Goal: Task Accomplishment & Management: Manage account settings

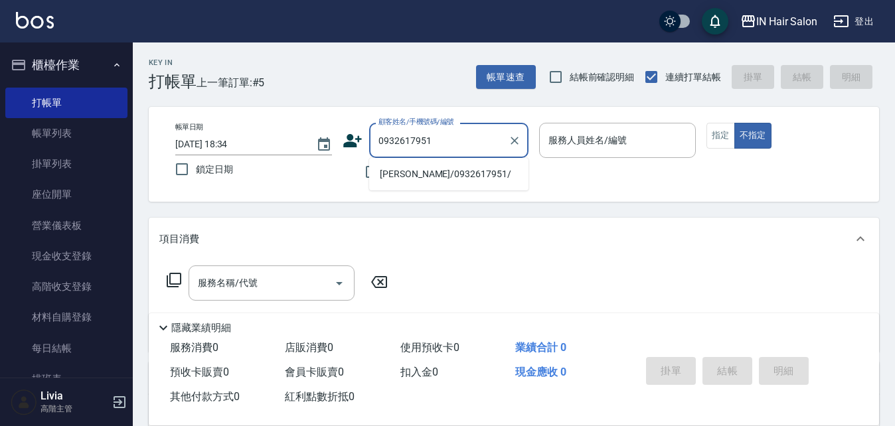
click at [416, 173] on li "[PERSON_NAME]/0932617951/" at bounding box center [448, 174] width 159 height 22
type input "[PERSON_NAME]/0932617951/"
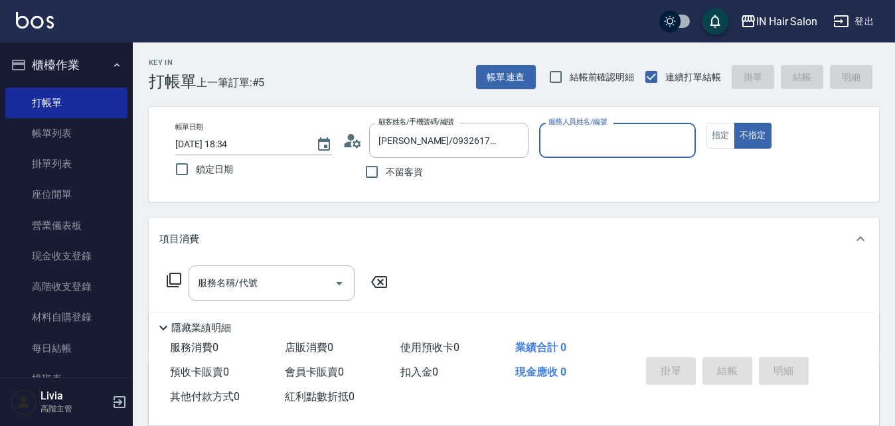
type input "8號店長Livia-8"
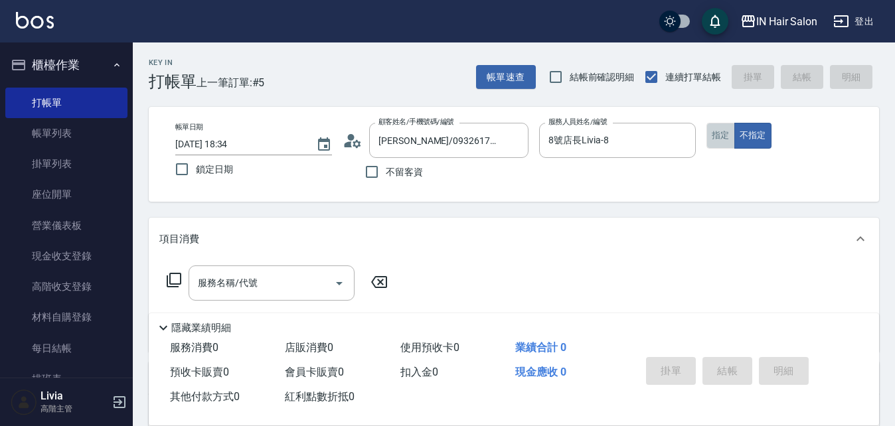
drag, startPoint x: 723, startPoint y: 135, endPoint x: 508, endPoint y: 247, distance: 242.7
click at [722, 136] on button "指定" at bounding box center [721, 136] width 29 height 26
click at [176, 278] on icon at bounding box center [174, 280] width 16 height 16
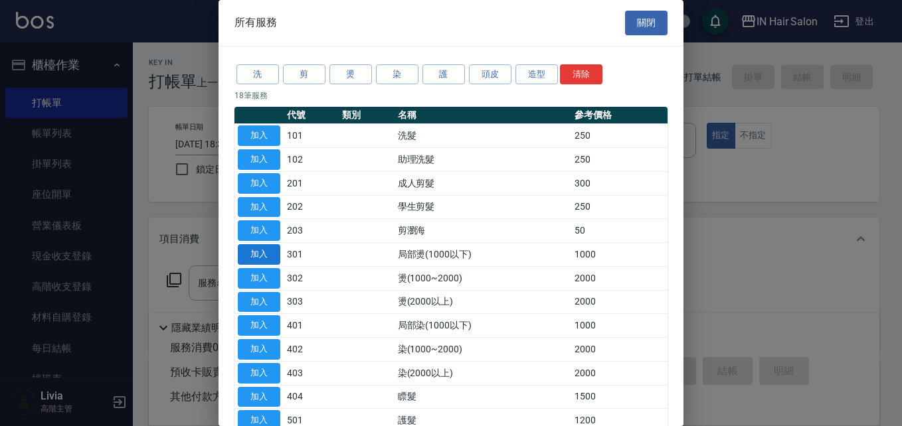
click at [258, 256] on button "加入" at bounding box center [259, 254] width 42 height 21
type input "局部燙(1000以下)(301)"
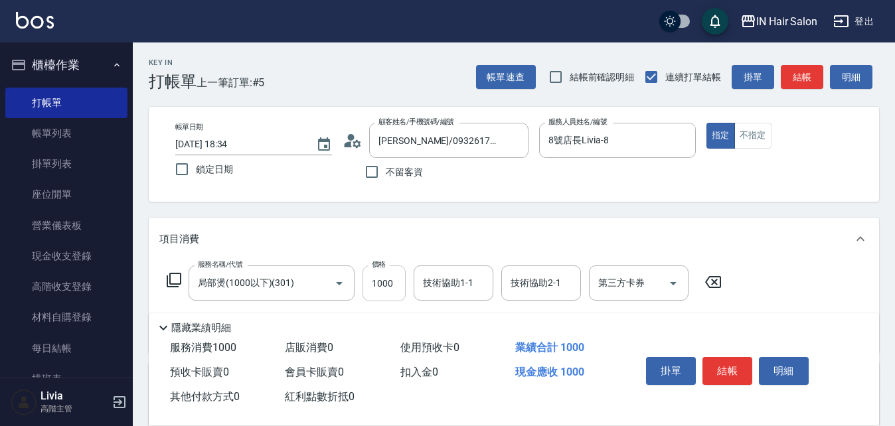
click at [389, 291] on input "1000" at bounding box center [384, 284] width 43 height 36
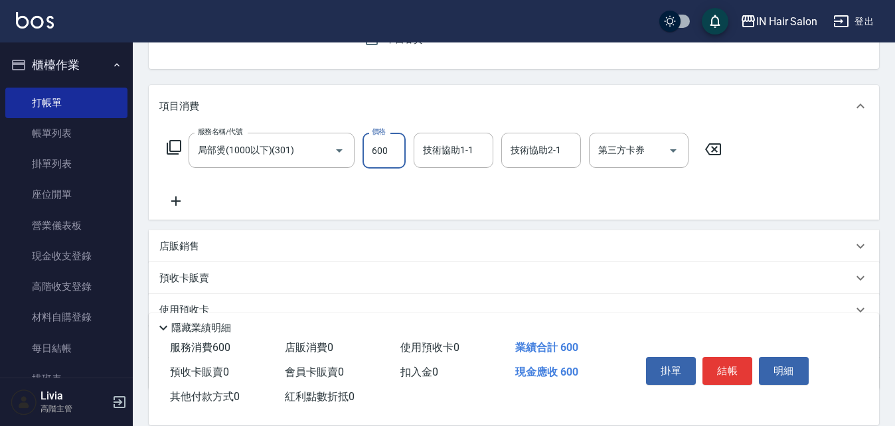
scroll to position [199, 0]
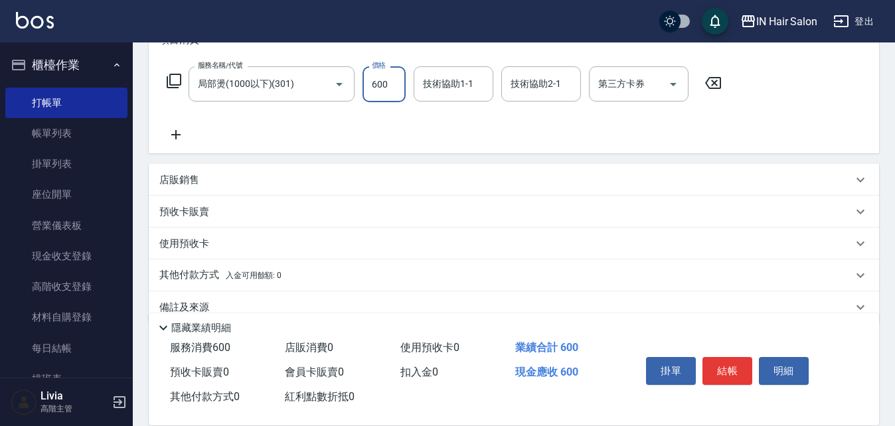
type input "600"
click at [176, 212] on p "預收卡販賣" at bounding box center [184, 212] width 50 height 14
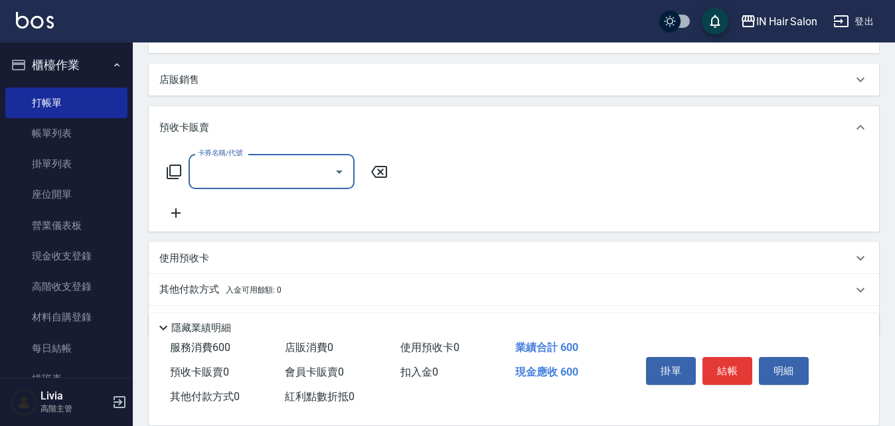
scroll to position [332, 0]
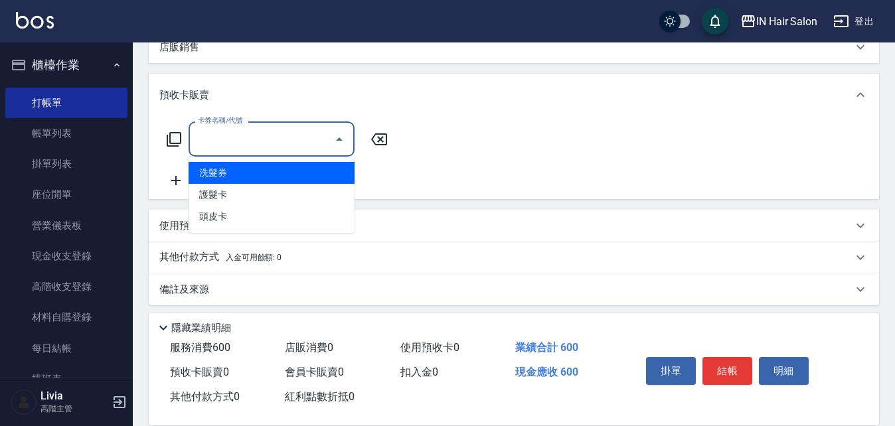
click at [236, 137] on input "卡券名稱/代號" at bounding box center [262, 138] width 134 height 23
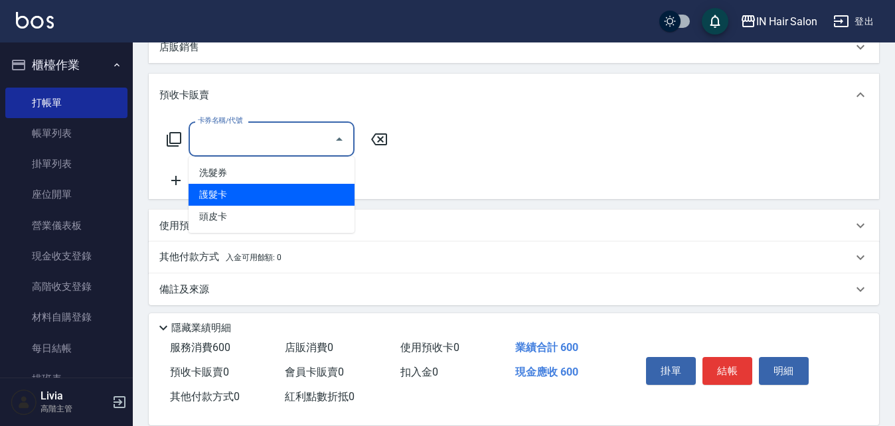
drag, startPoint x: 228, startPoint y: 192, endPoint x: 276, endPoint y: 179, distance: 49.6
click at [228, 191] on span "護髮卡" at bounding box center [272, 195] width 166 height 22
type input "護髮卡(501)"
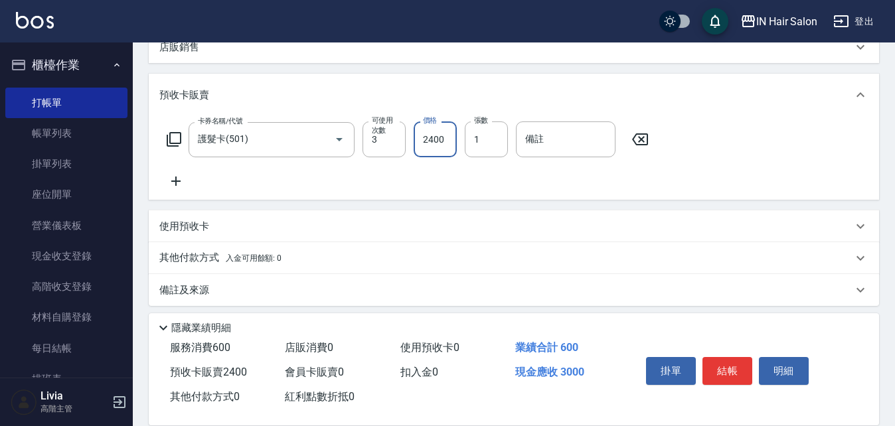
click at [445, 135] on input "2400" at bounding box center [435, 140] width 43 height 36
type input "3600"
drag, startPoint x: 388, startPoint y: 175, endPoint x: 475, endPoint y: 159, distance: 89.1
click at [403, 174] on div "卡券名稱/代號 護髮卡(501) 卡券名稱/代號 可使用次數 3 可使用次數 價格 3600 價格 張數 1 張數 備註 備註" at bounding box center [513, 156] width 709 height 68
click at [549, 143] on input "備註" at bounding box center [566, 140] width 100 height 36
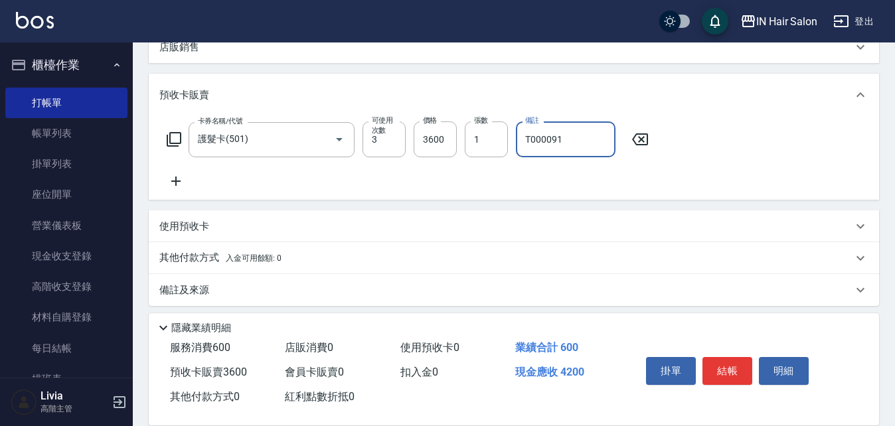
type input "T000091"
click at [422, 181] on div "卡券名稱/代號 護髮卡(501) 卡券名稱/代號 可使用次數 3 可使用次數 價格 3600 價格 張數 1 張數 備註 T000091 備註" at bounding box center [513, 156] width 709 height 68
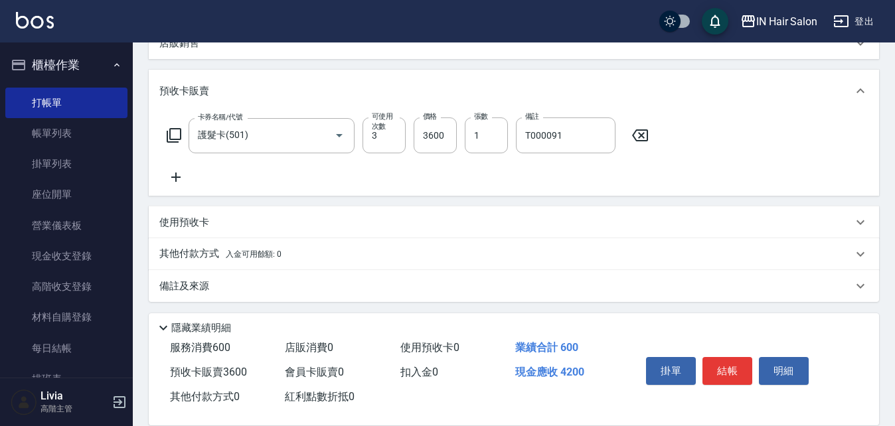
scroll to position [339, 0]
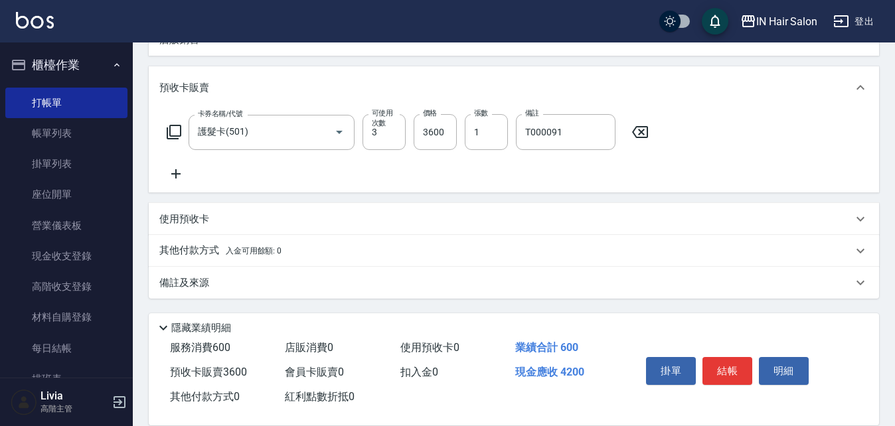
click at [201, 250] on p "其他付款方式 入金可用餘額: 0" at bounding box center [220, 251] width 122 height 15
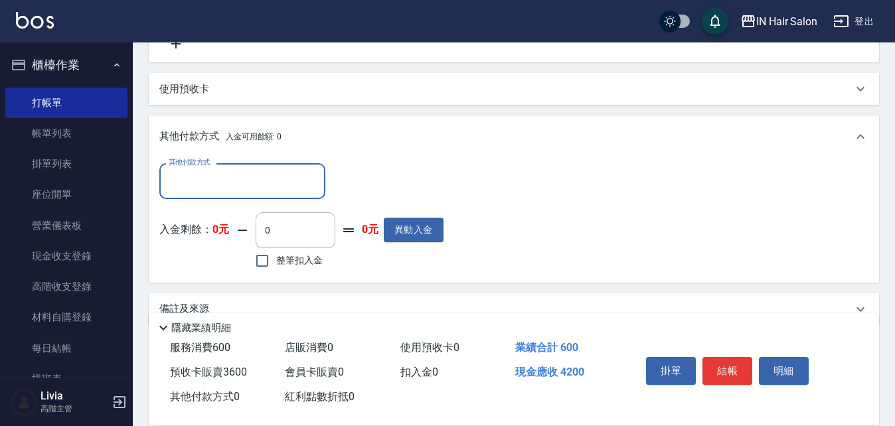
scroll to position [472, 0]
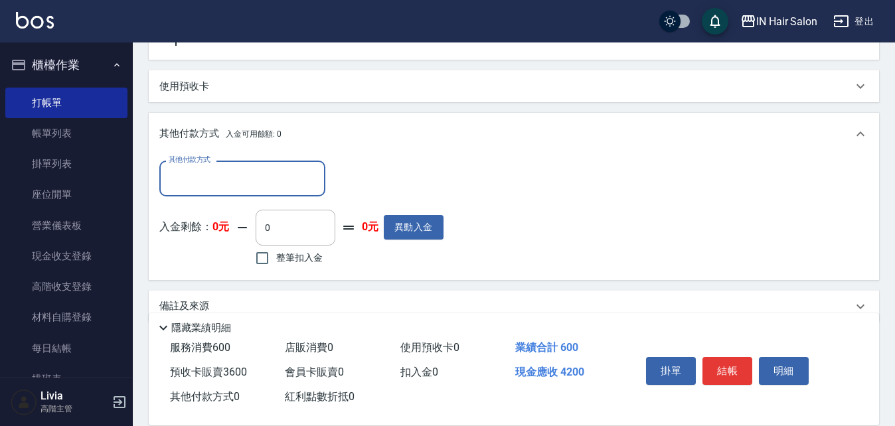
click at [234, 174] on input "其他付款方式" at bounding box center [242, 178] width 154 height 23
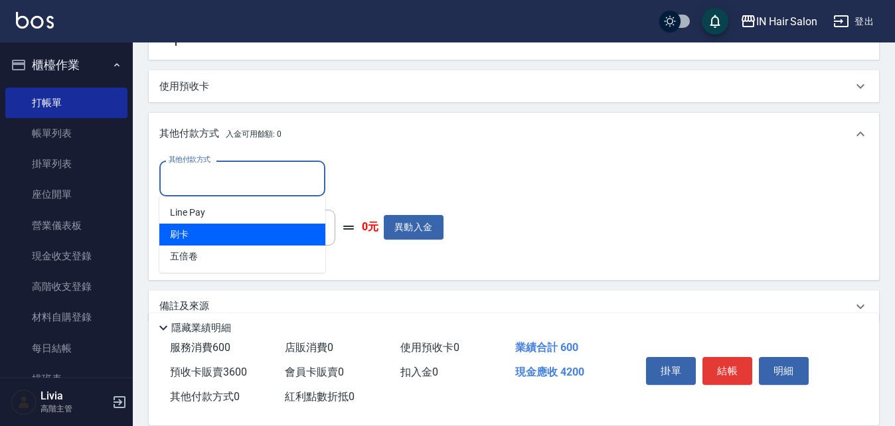
click at [175, 235] on span "刷卡" at bounding box center [242, 235] width 166 height 22
type input "刷卡"
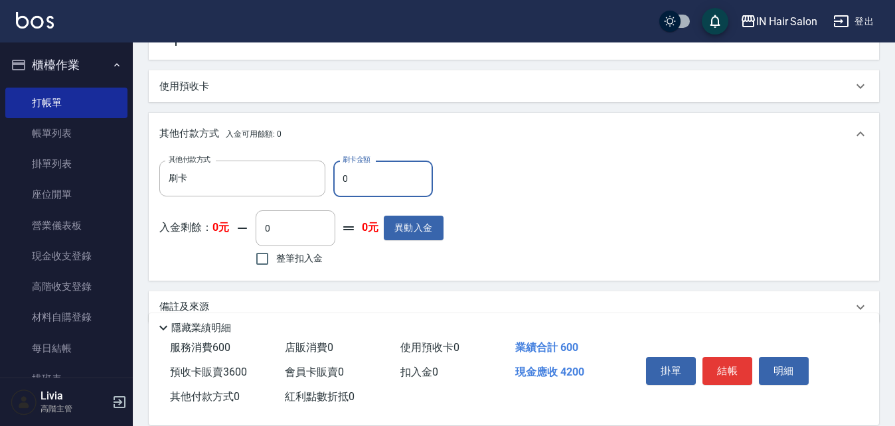
drag, startPoint x: 359, startPoint y: 178, endPoint x: 371, endPoint y: 180, distance: 11.5
click at [371, 180] on input "0" at bounding box center [383, 179] width 100 height 36
drag, startPoint x: 341, startPoint y: 177, endPoint x: 353, endPoint y: 179, distance: 12.0
click at [353, 179] on input "0" at bounding box center [383, 179] width 100 height 36
type input "4200"
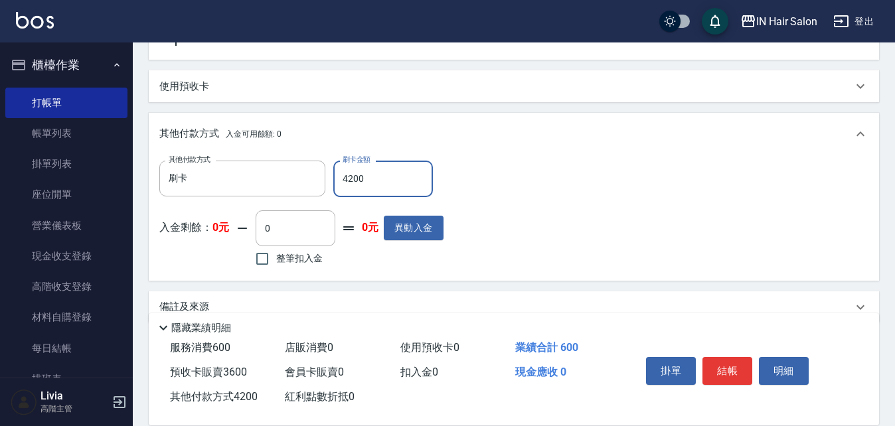
click at [576, 246] on div "其他付款方式 刷卡 其他付款方式 刷卡金額 4200 刷卡金額 入金剩餘： 0元 0 ​ 整筆扣入金 0元 異動入金" at bounding box center [513, 215] width 709 height 109
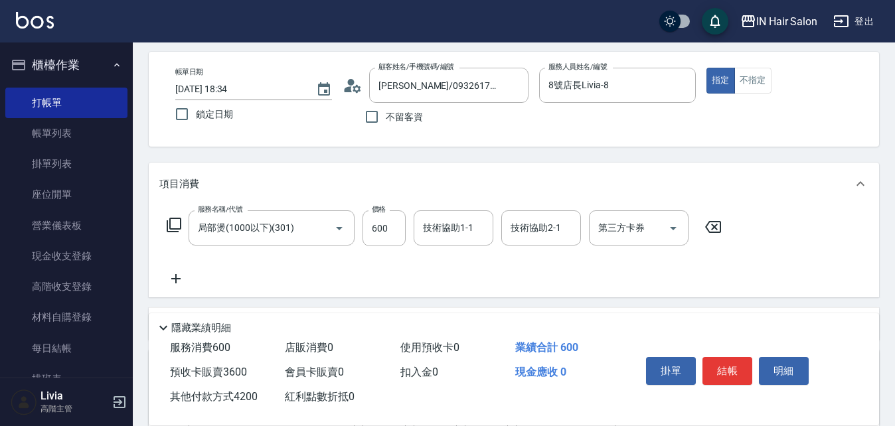
scroll to position [7, 0]
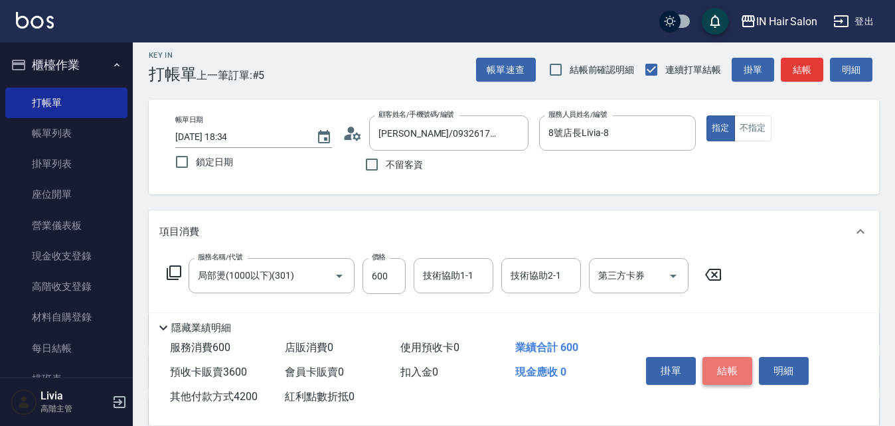
click at [725, 363] on button "結帳" at bounding box center [728, 371] width 50 height 28
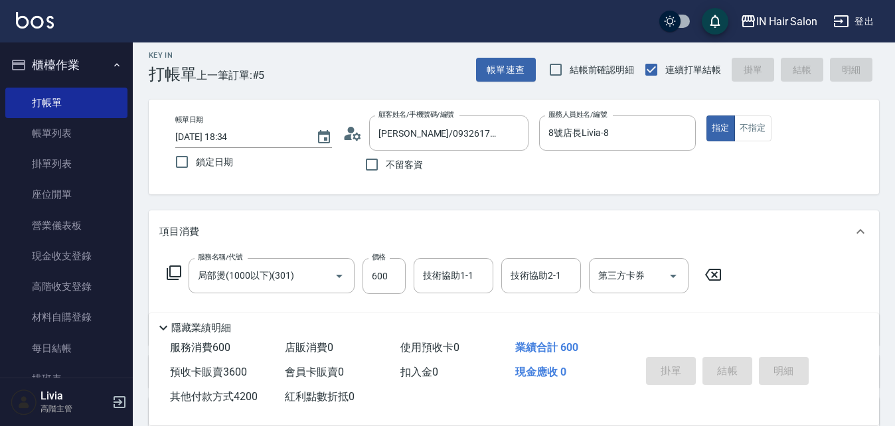
type input "[DATE] 19:47"
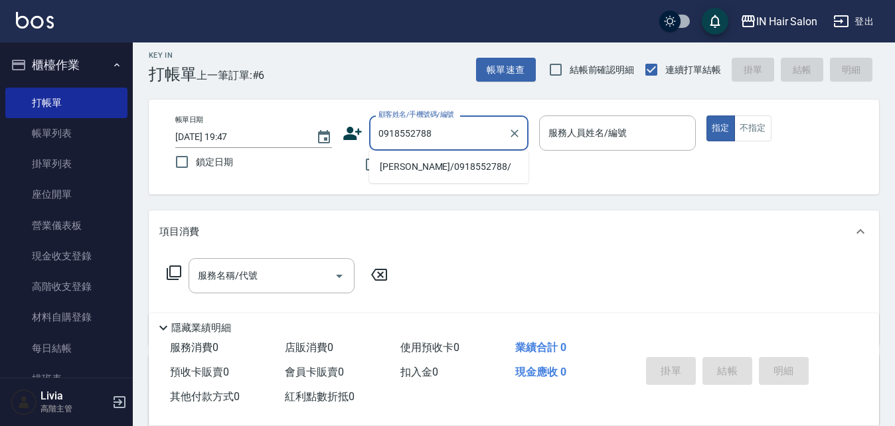
click at [422, 169] on li "[PERSON_NAME]/0918552788/" at bounding box center [448, 167] width 159 height 22
type input "[PERSON_NAME]/0918552788/"
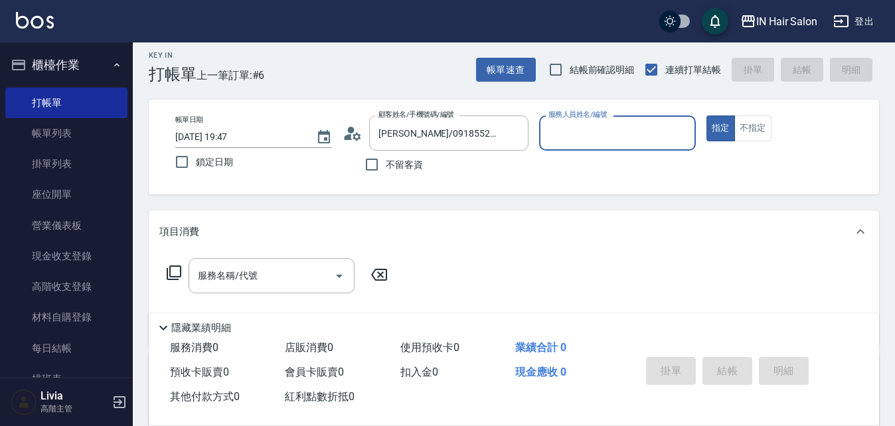
type input "7號設計師[PERSON_NAME]-7"
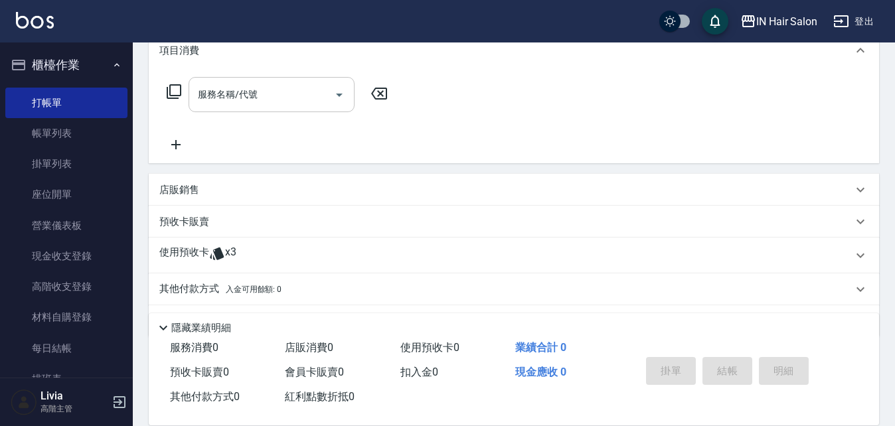
scroll to position [227, 0]
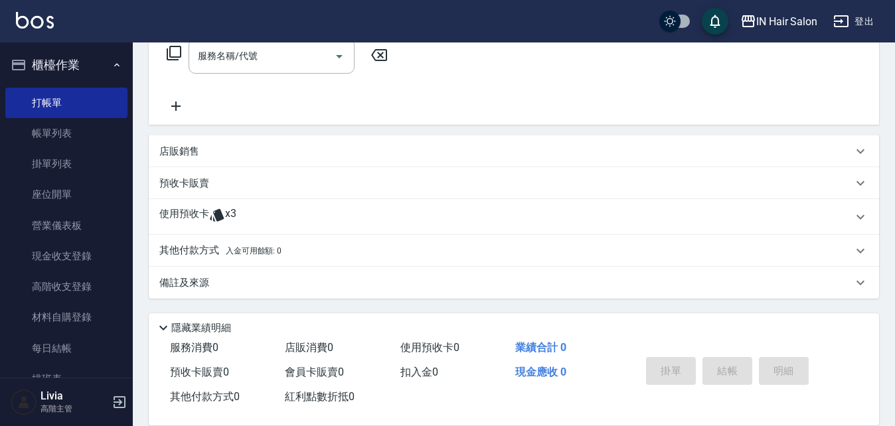
click at [191, 212] on p "使用預收卡" at bounding box center [184, 217] width 50 height 20
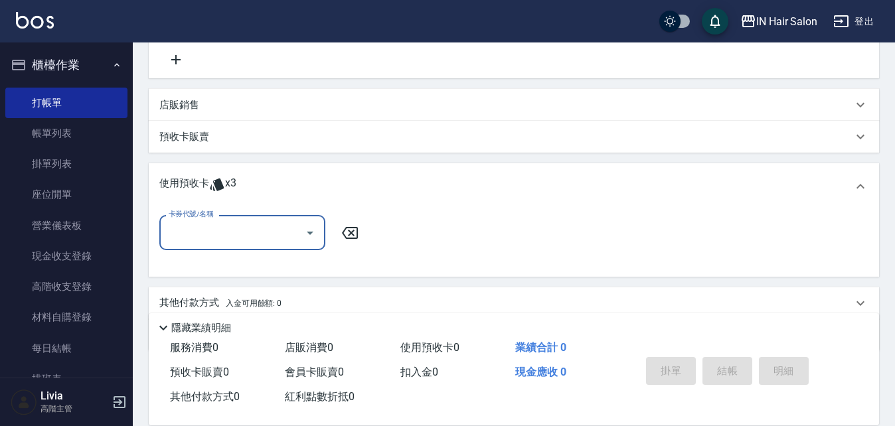
scroll to position [294, 0]
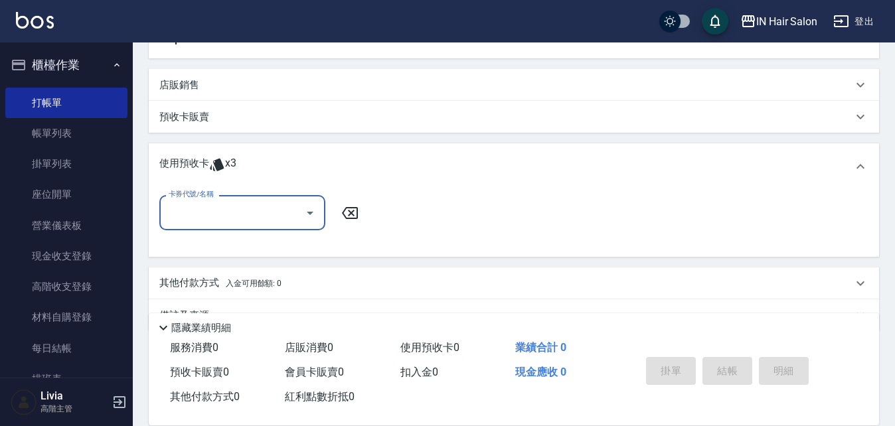
click at [222, 212] on input "卡券代號/名稱" at bounding box center [232, 212] width 134 height 23
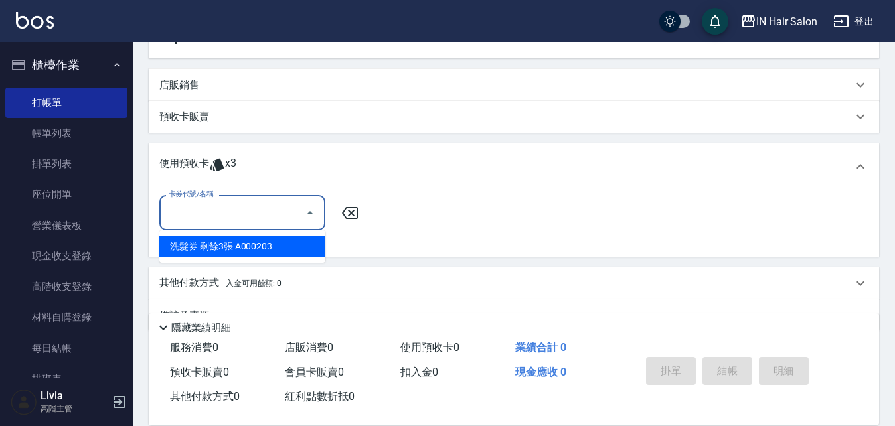
click at [215, 243] on div "洗髮券 剩餘3張 A000203" at bounding box center [242, 247] width 166 height 22
type input "洗髮券 A000203"
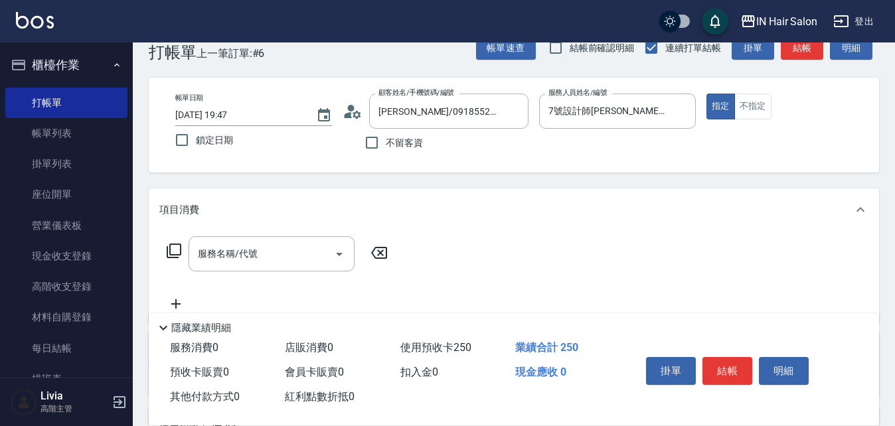
scroll to position [28, 0]
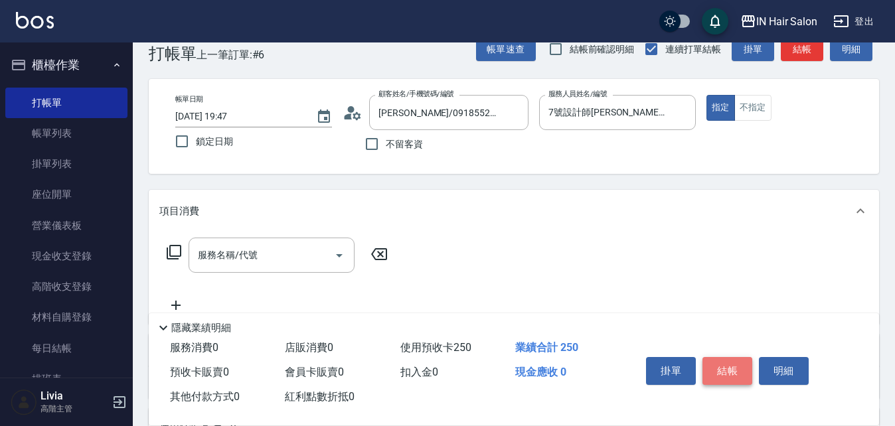
click at [728, 367] on button "結帳" at bounding box center [728, 371] width 50 height 28
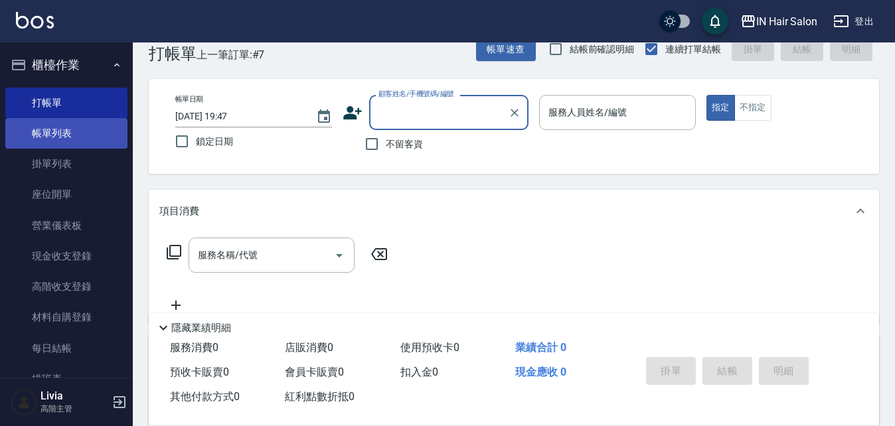
click at [52, 128] on link "帳單列表" at bounding box center [66, 133] width 122 height 31
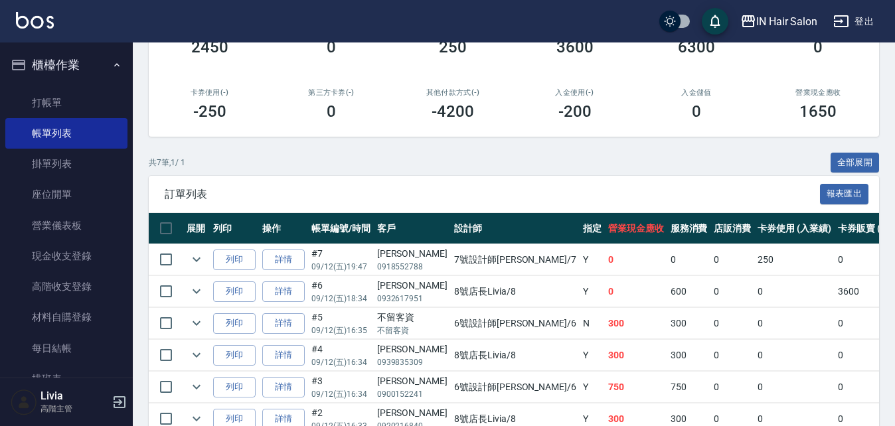
scroll to position [199, 0]
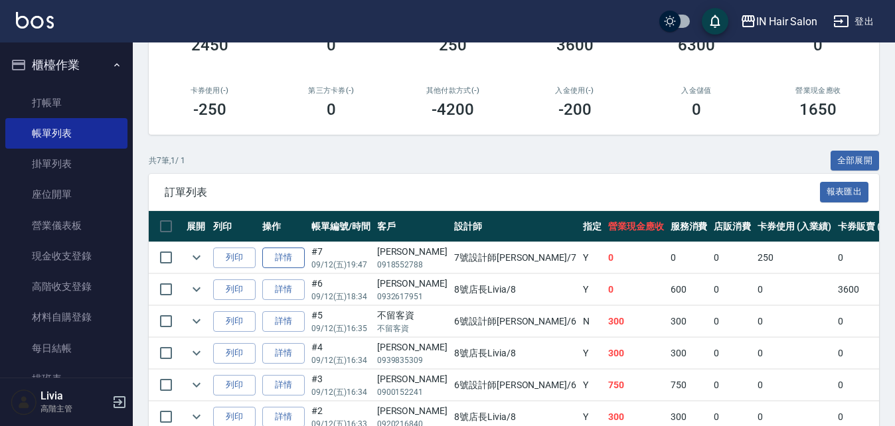
click at [281, 259] on link "詳情" at bounding box center [283, 258] width 42 height 21
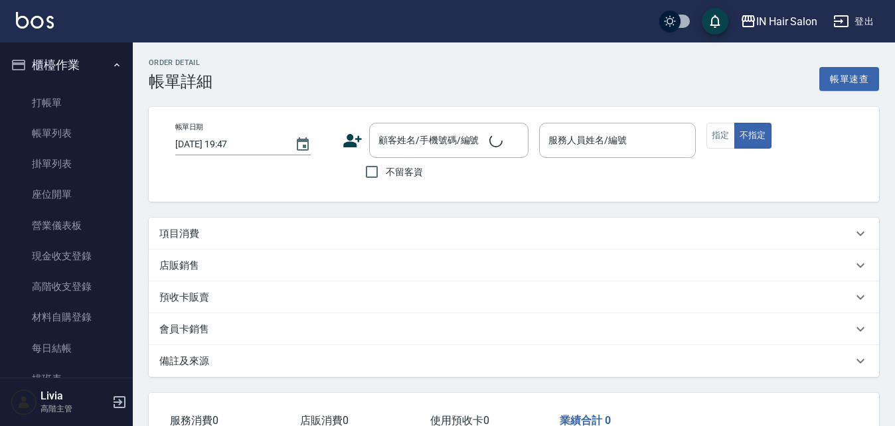
type input "7號設計師[PERSON_NAME]-7"
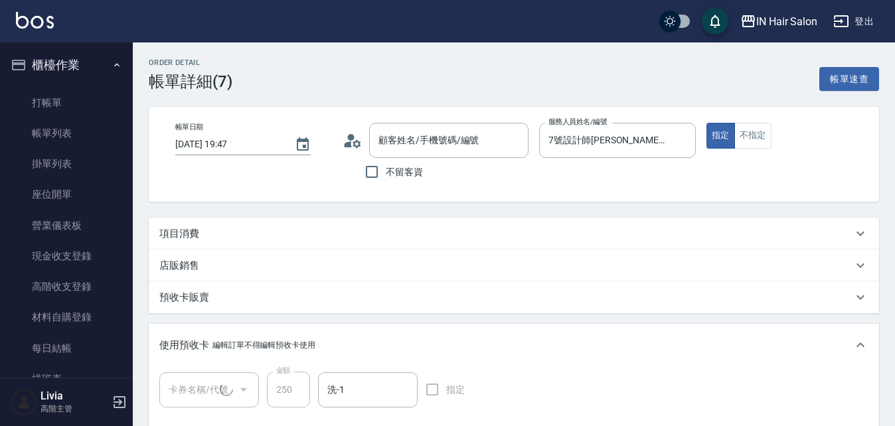
type input "[PERSON_NAME]/0918552788/"
type input "洗髮券(1/1) A000203"
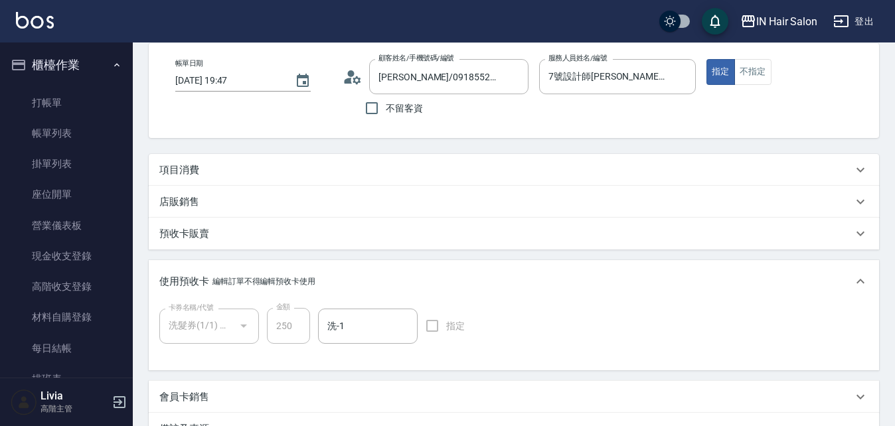
scroll to position [226, 0]
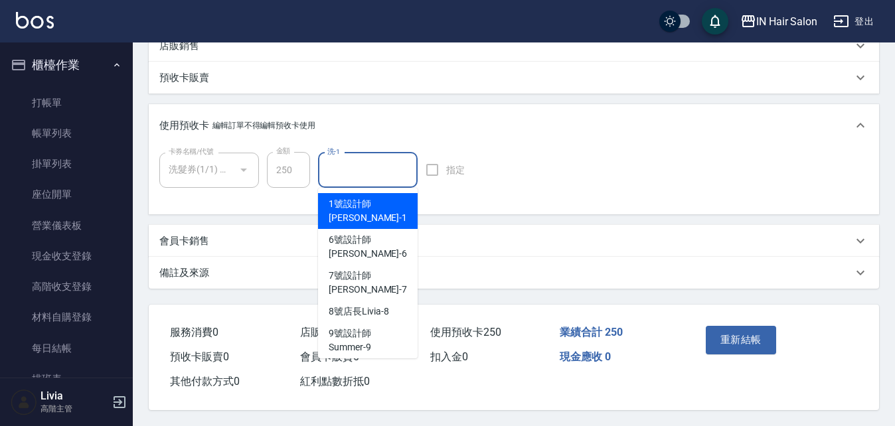
click at [339, 172] on input "洗-1" at bounding box center [368, 170] width 88 height 23
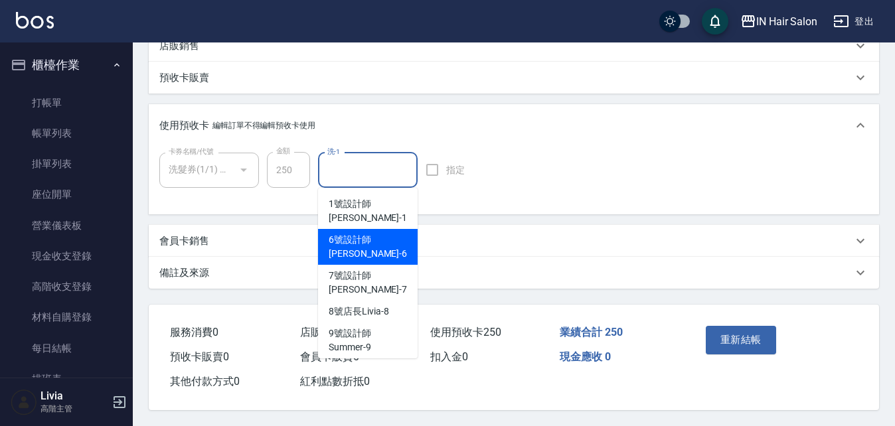
click at [339, 233] on span "6號設計師[PERSON_NAME] -6" at bounding box center [368, 247] width 78 height 28
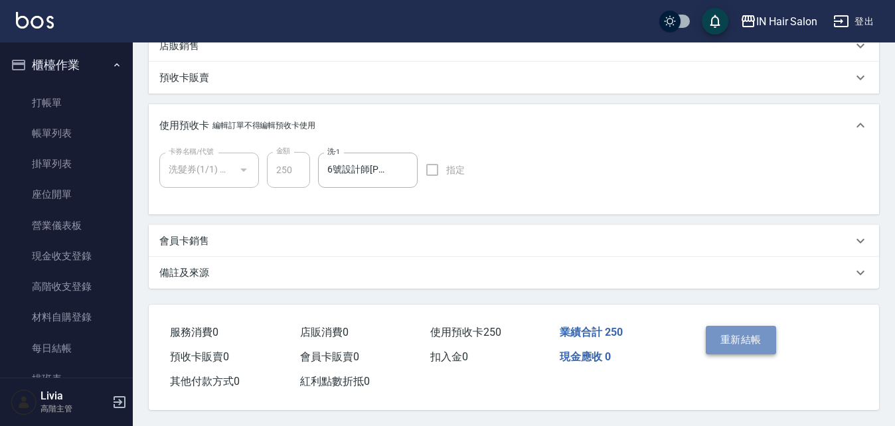
click at [739, 334] on button "重新結帳" at bounding box center [741, 340] width 70 height 28
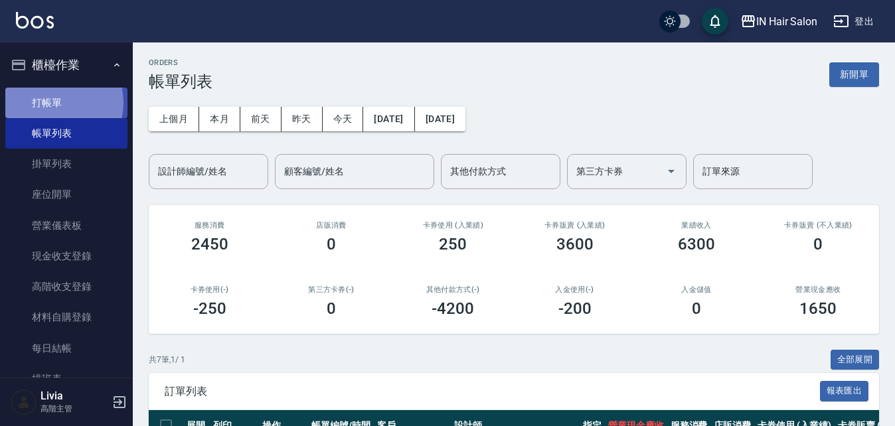
click at [47, 102] on link "打帳單" at bounding box center [66, 103] width 122 height 31
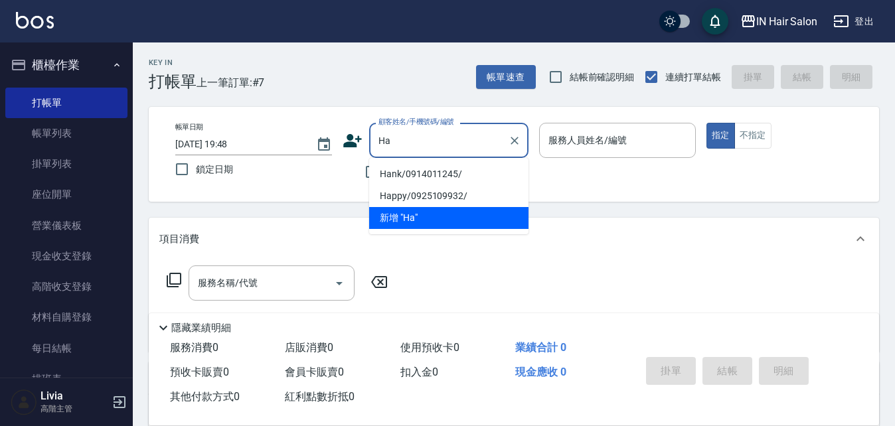
type input "[PERSON_NAME]"
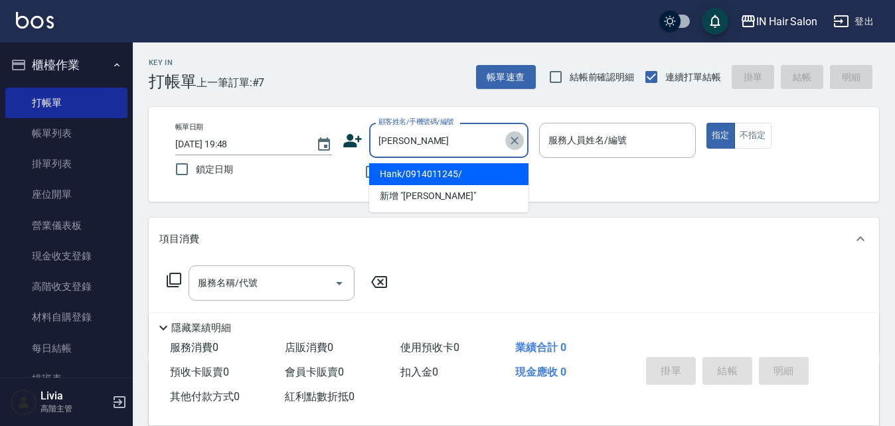
click at [517, 142] on icon "Clear" at bounding box center [515, 141] width 8 height 8
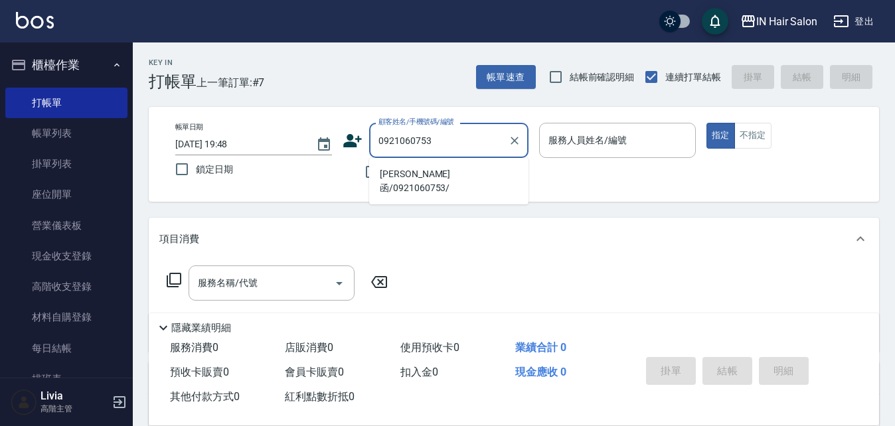
click at [400, 172] on li "[PERSON_NAME]函/0921060753/" at bounding box center [448, 181] width 159 height 36
type input "[PERSON_NAME]函/0921060753/"
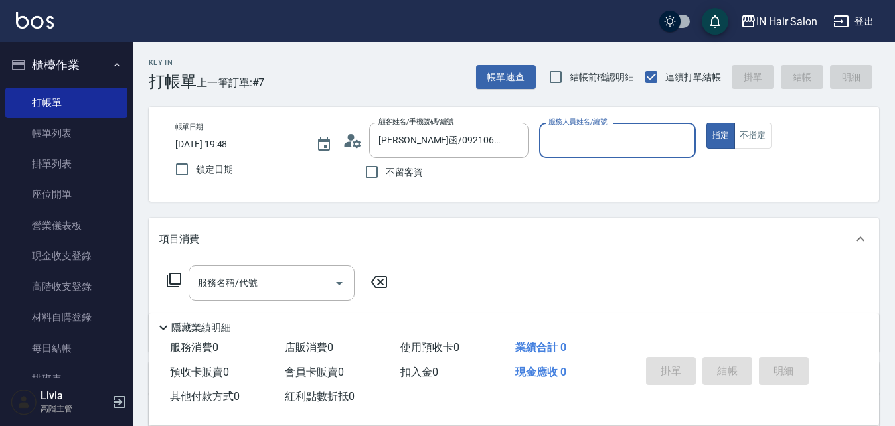
type input "7號設計師[PERSON_NAME]-7"
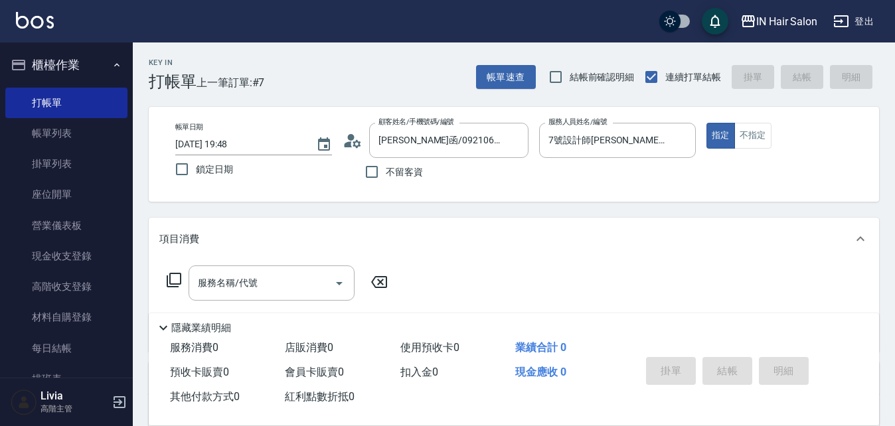
click at [353, 141] on icon at bounding box center [353, 141] width 20 height 20
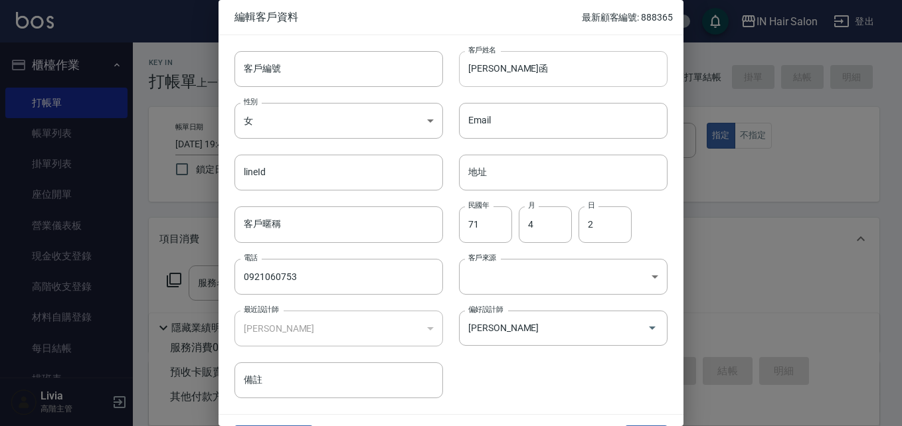
click at [507, 73] on input "[PERSON_NAME]函" at bounding box center [563, 69] width 209 height 36
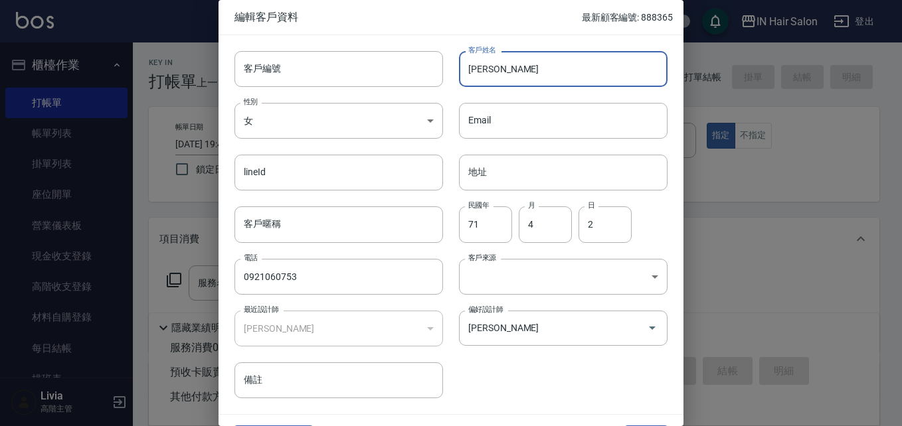
type input "黃"
type input "[PERSON_NAME] [PERSON_NAME]"
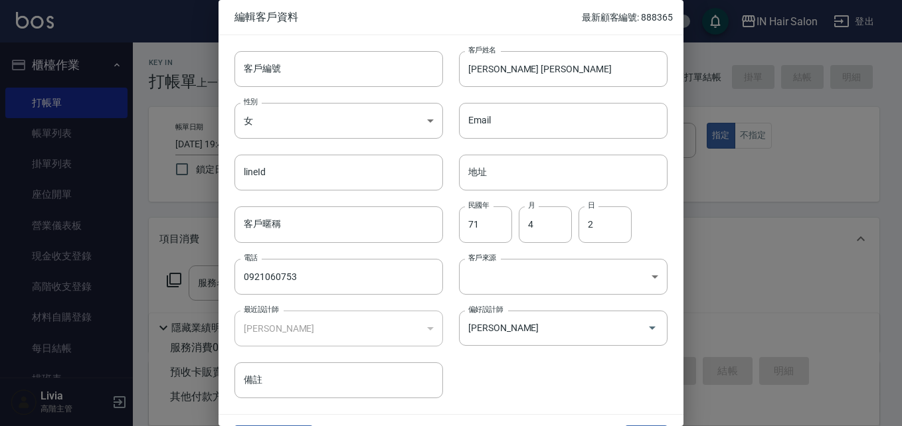
click at [527, 386] on div "客戶編號 客戶編號 客戶姓名 [PERSON_NAME] [PERSON_NAME] 客戶姓名 性別 女 [DEMOGRAPHIC_DATA] 性別 Emai…" at bounding box center [442, 216] width 449 height 363
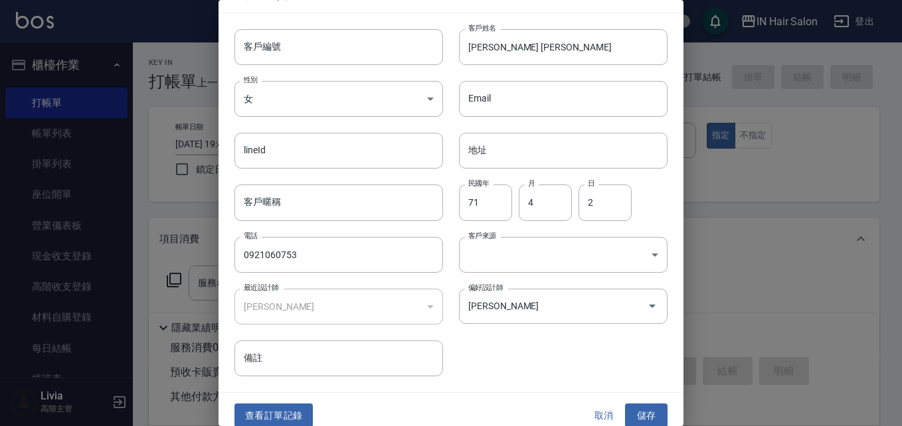
scroll to position [34, 0]
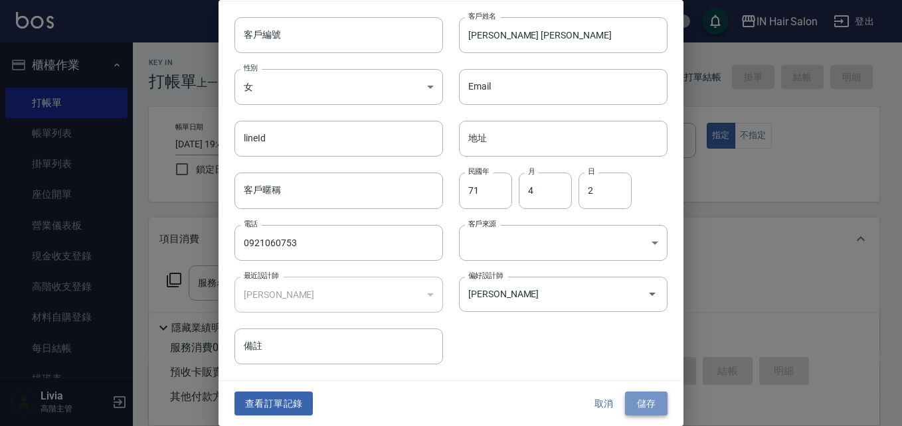
click at [630, 397] on button "儲存" at bounding box center [646, 404] width 42 height 25
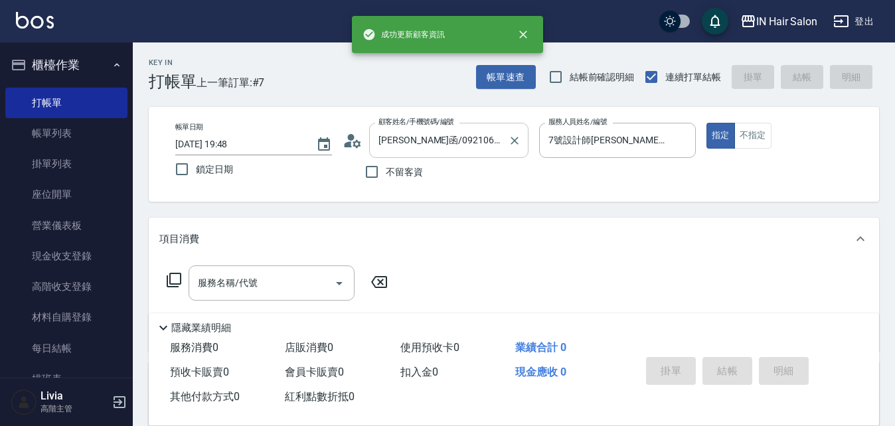
click at [507, 130] on div at bounding box center [513, 140] width 17 height 35
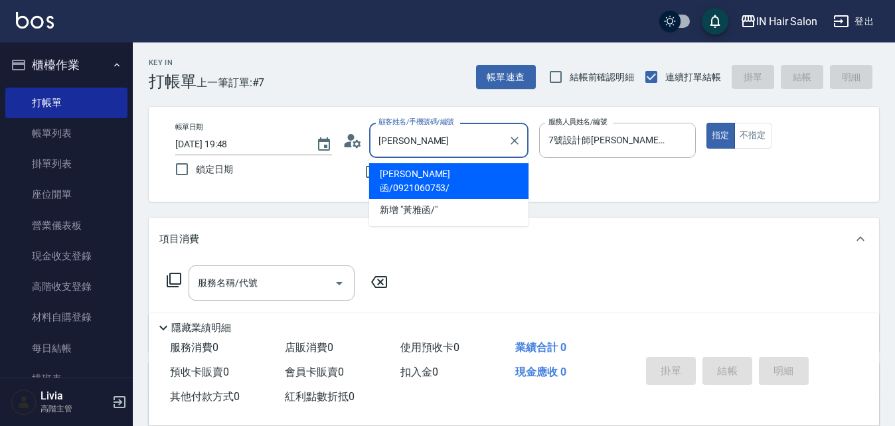
type input "黃"
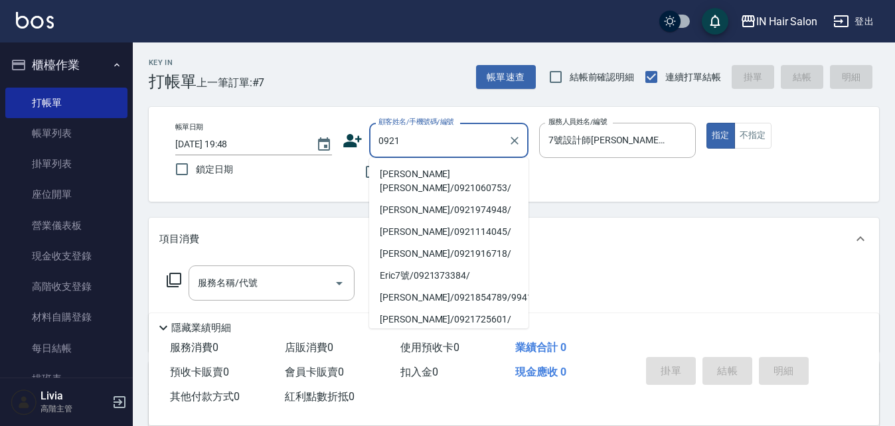
click at [398, 173] on li "[PERSON_NAME] [PERSON_NAME]/0921060753/" at bounding box center [448, 181] width 159 height 36
type input "[PERSON_NAME] [PERSON_NAME]/0921060753/"
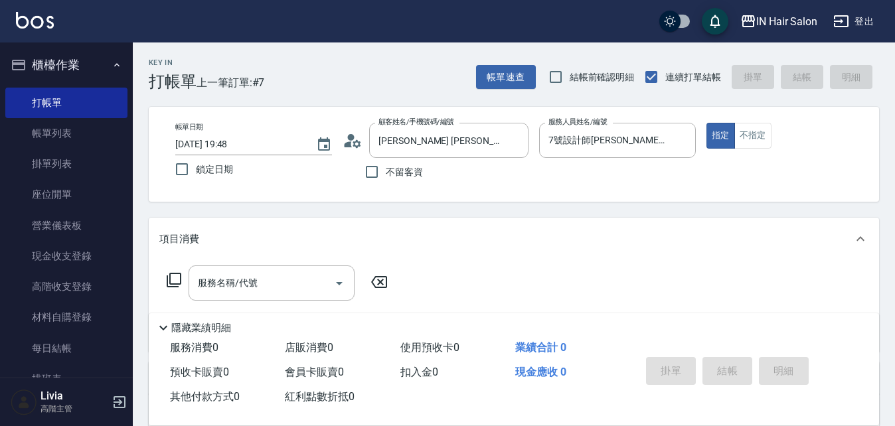
click at [173, 278] on icon at bounding box center [174, 280] width 16 height 16
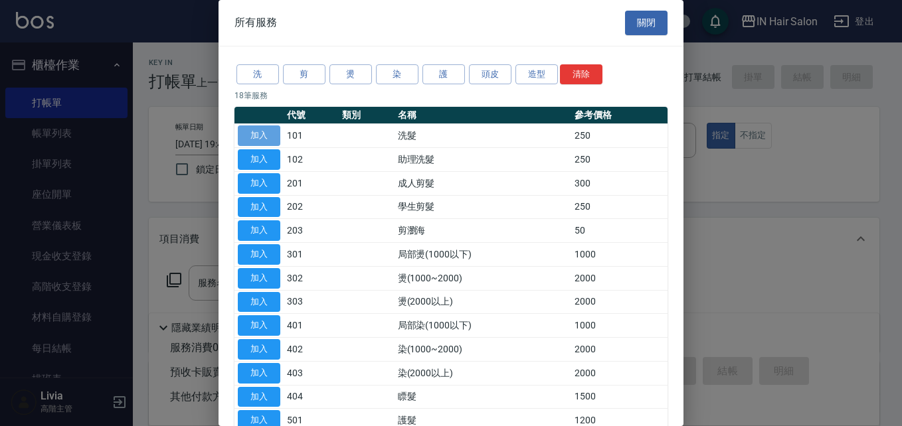
click at [272, 133] on button "加入" at bounding box center [259, 136] width 42 height 21
type input "洗髮(101)"
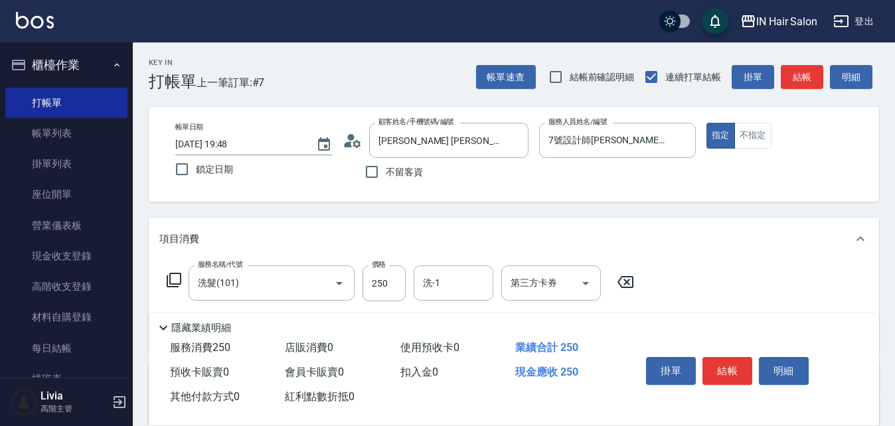
click at [175, 276] on icon at bounding box center [174, 280] width 16 height 16
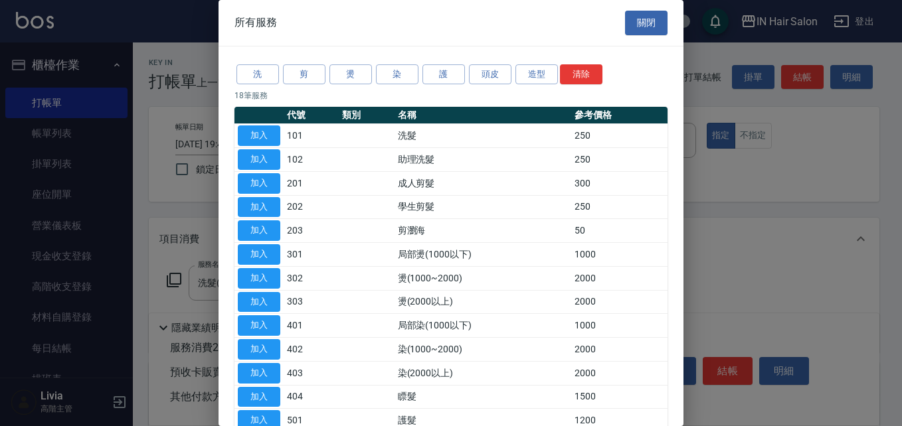
drag, startPoint x: 271, startPoint y: 179, endPoint x: 216, endPoint y: 236, distance: 79.8
click at [265, 184] on button "加入" at bounding box center [259, 183] width 42 height 21
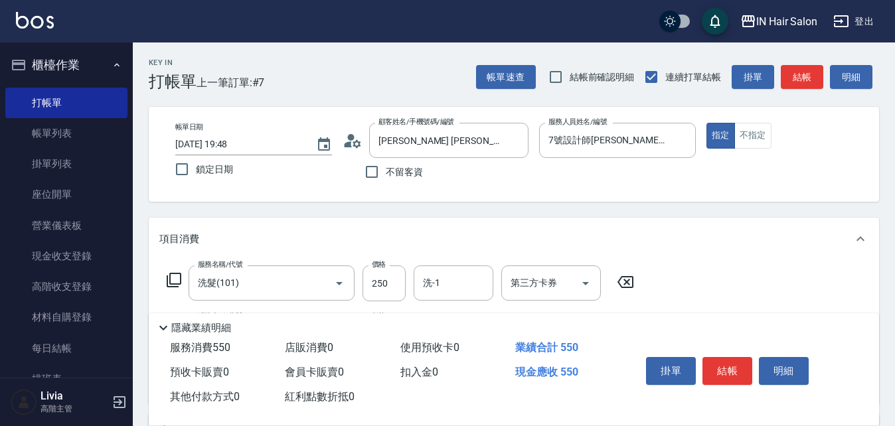
click at [173, 278] on icon at bounding box center [174, 280] width 16 height 16
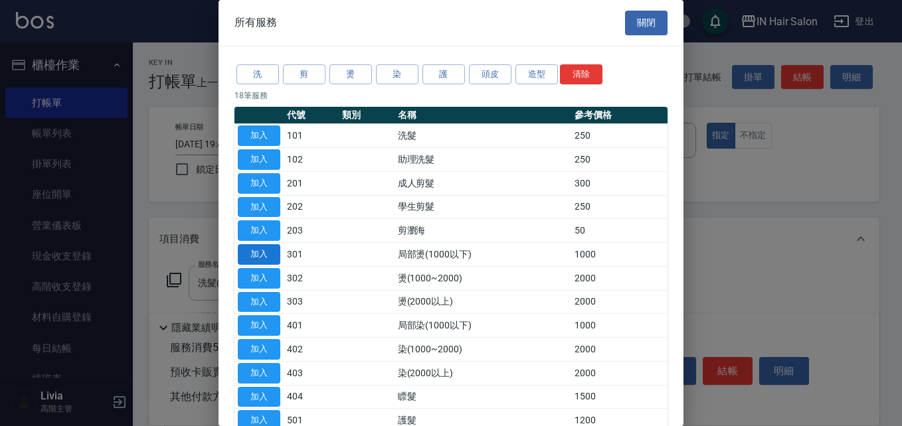
click at [267, 252] on button "加入" at bounding box center [259, 254] width 42 height 21
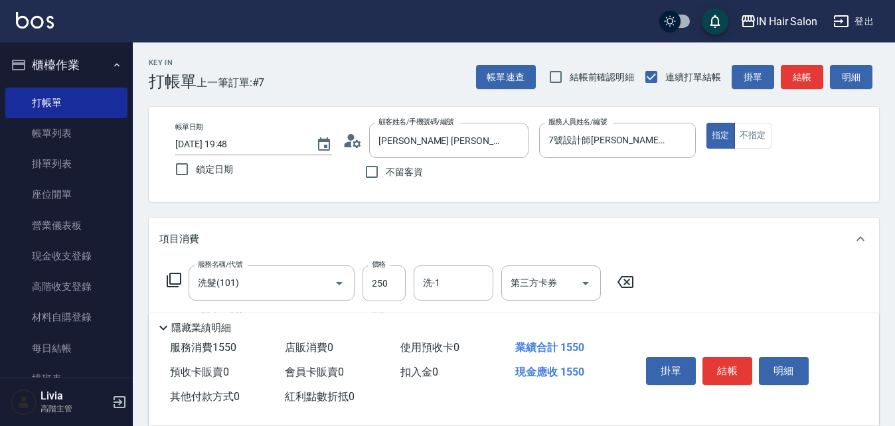
click at [178, 274] on icon at bounding box center [174, 280] width 15 height 15
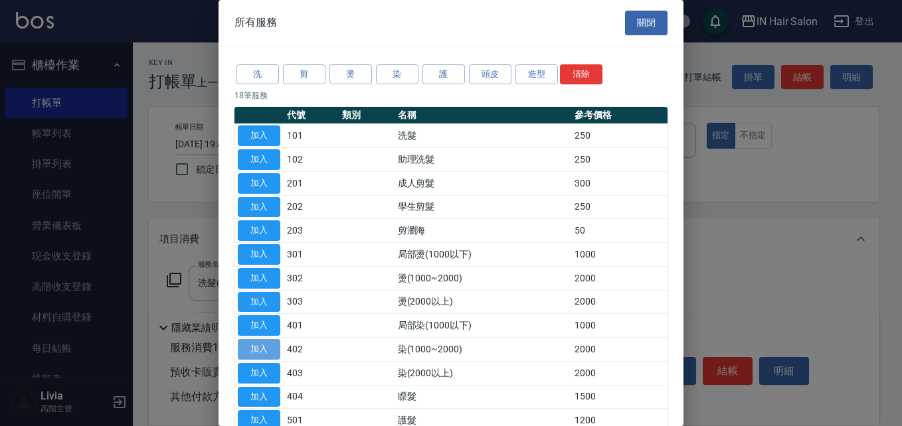
click at [262, 351] on button "加入" at bounding box center [259, 349] width 42 height 21
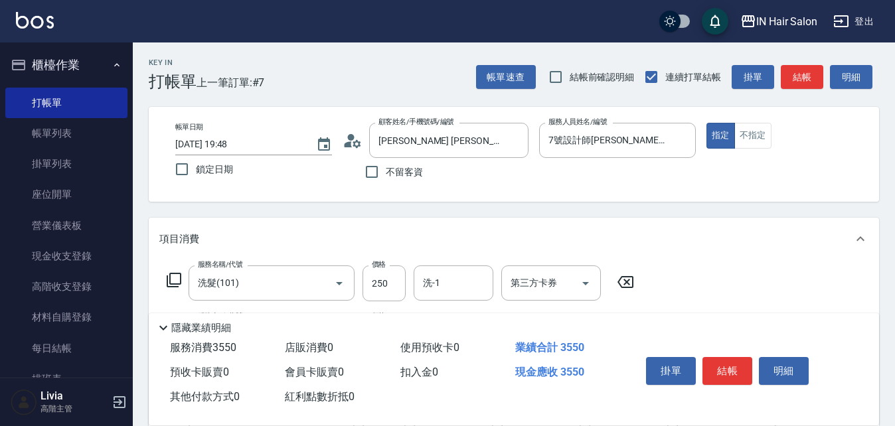
click at [177, 276] on icon at bounding box center [174, 280] width 16 height 16
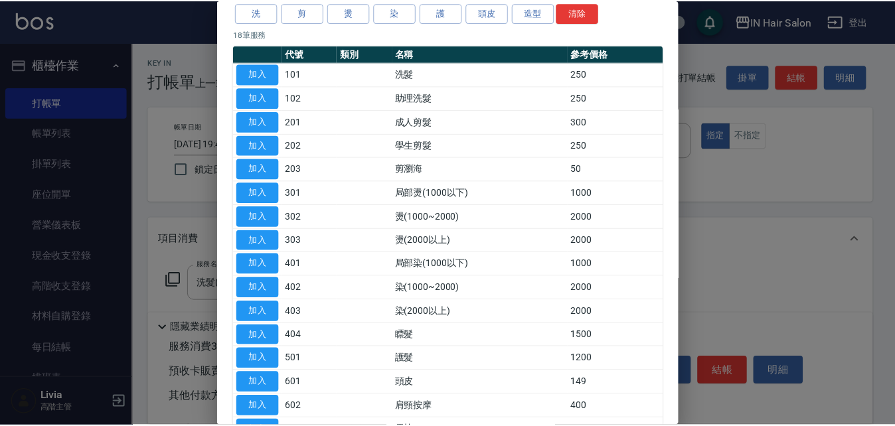
scroll to position [133, 0]
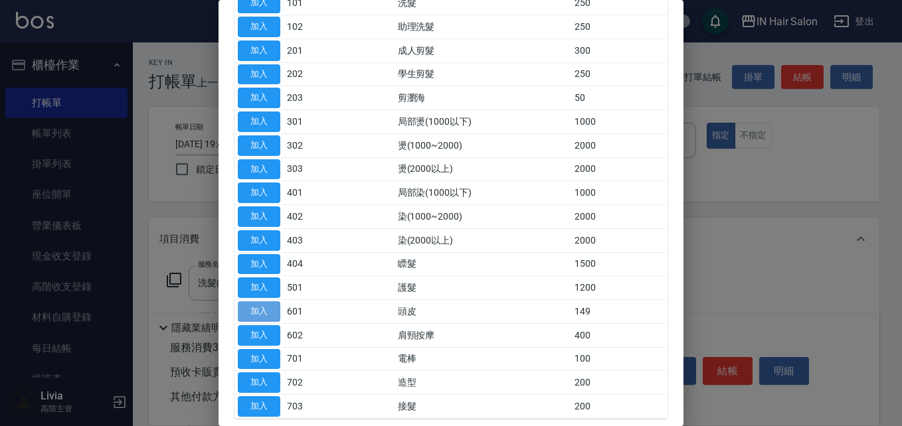
click at [264, 311] on button "加入" at bounding box center [259, 311] width 42 height 21
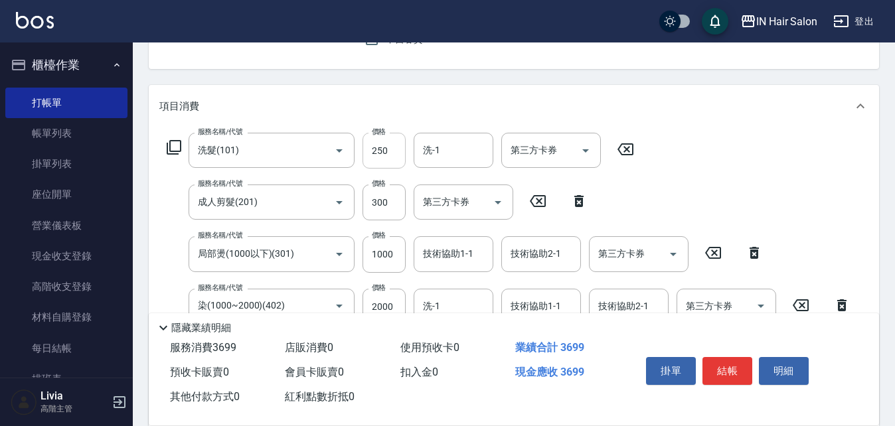
click at [389, 148] on input "250" at bounding box center [384, 151] width 43 height 36
type input "300"
click at [358, 229] on div "服務名稱/代號 洗髮(101) 服務名稱/代號 價格 300 價格 洗-1 洗-1 第三方卡券 第三方卡券 服務名稱/代號 成人剪髮(201) 服務名稱/代號…" at bounding box center [508, 275] width 699 height 284
click at [396, 201] on input "300" at bounding box center [384, 203] width 43 height 36
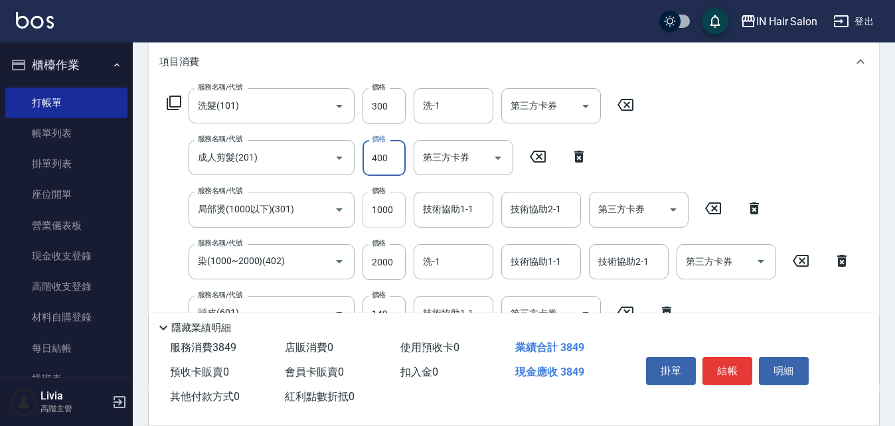
scroll to position [199, 0]
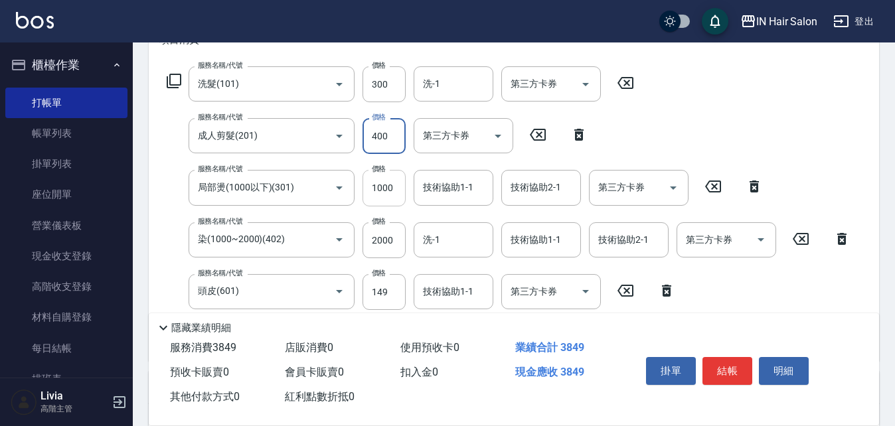
type input "400"
click at [397, 206] on input "1000" at bounding box center [384, 188] width 43 height 36
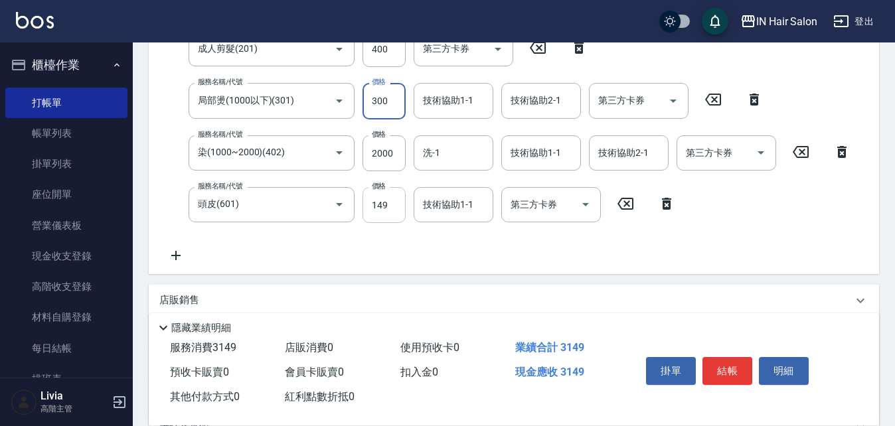
scroll to position [266, 0]
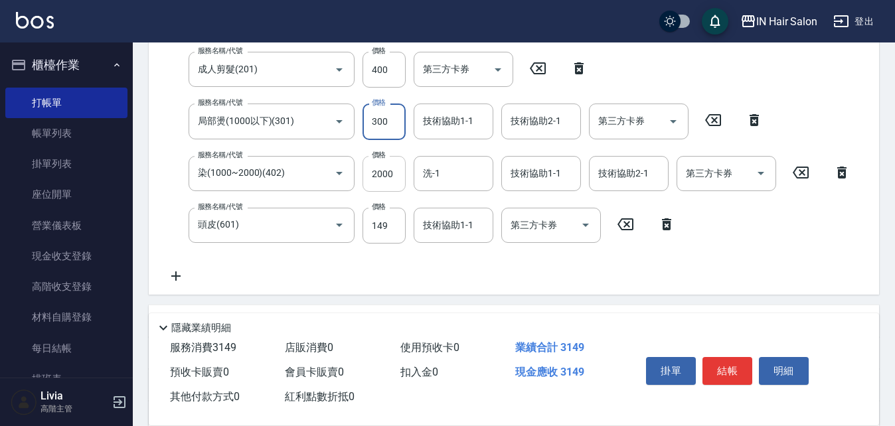
type input "300"
click at [396, 177] on input "2000" at bounding box center [384, 174] width 43 height 36
type input "1500"
click at [554, 171] on input "技術協助1-1" at bounding box center [541, 173] width 68 height 23
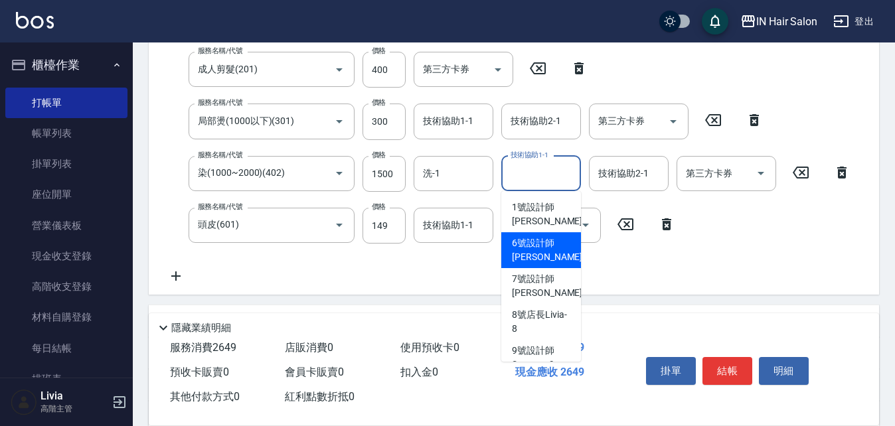
click at [528, 255] on span "6號設計師[PERSON_NAME] -6" at bounding box center [551, 250] width 78 height 28
type input "6號設計師[PERSON_NAME]-6"
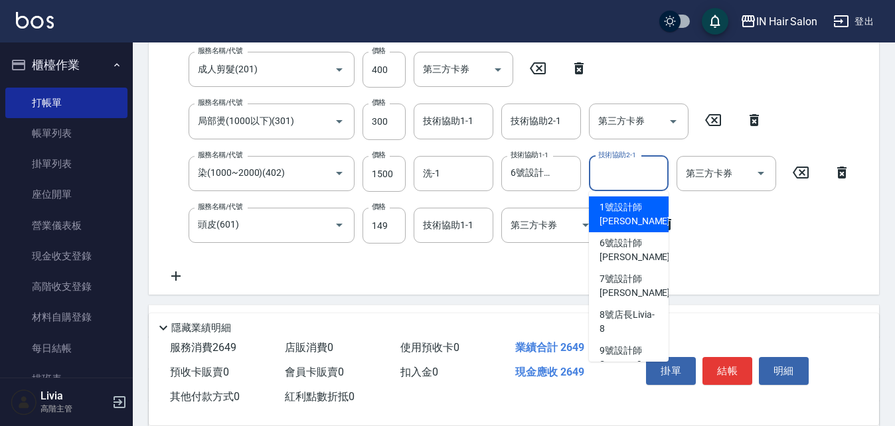
click at [628, 181] on input "技術協助2-1" at bounding box center [629, 173] width 68 height 23
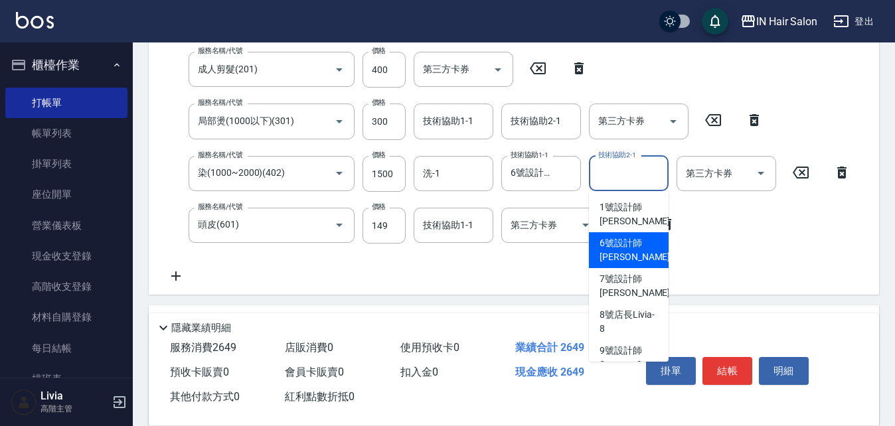
click at [602, 242] on span "6號設計師[PERSON_NAME] -6" at bounding box center [639, 250] width 78 height 28
type input "6號設計師[PERSON_NAME]-6"
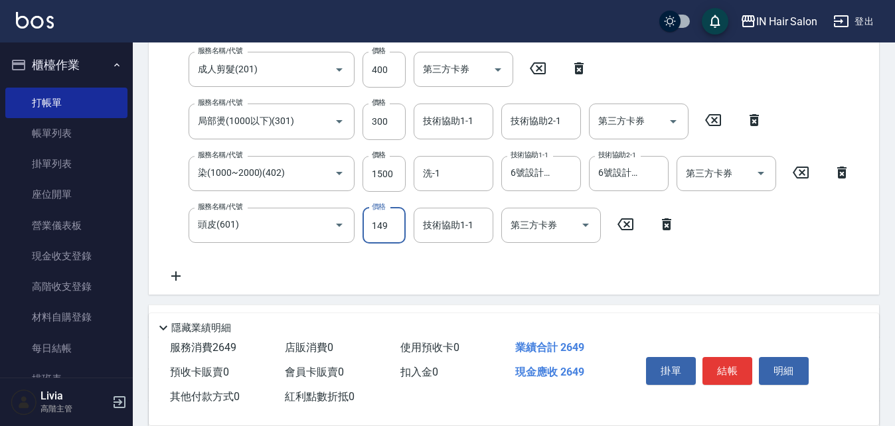
click at [394, 230] on input "149" at bounding box center [384, 226] width 43 height 36
type input "100"
click at [319, 266] on div "服務名稱/代號 洗髮(101) 服務名稱/代號 價格 300 價格 洗-1 洗-1 第三方卡券 第三方卡券 服務名稱/代號 成人剪髮(201) 服務名稱/代號…" at bounding box center [508, 142] width 699 height 284
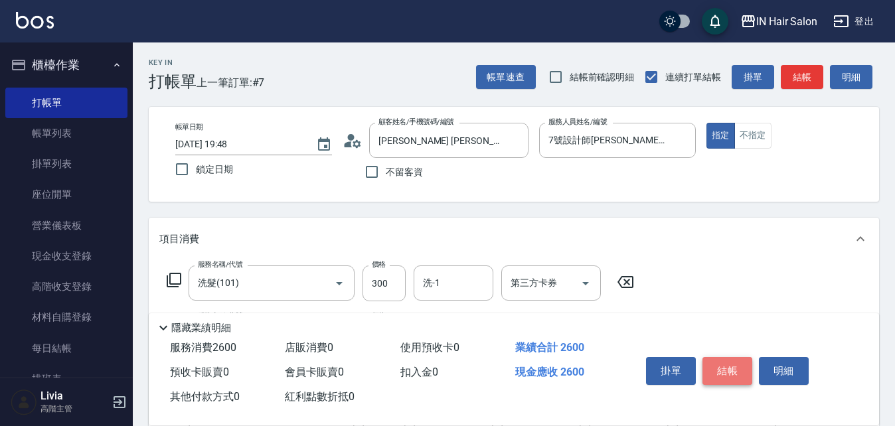
click at [726, 362] on button "結帳" at bounding box center [728, 371] width 50 height 28
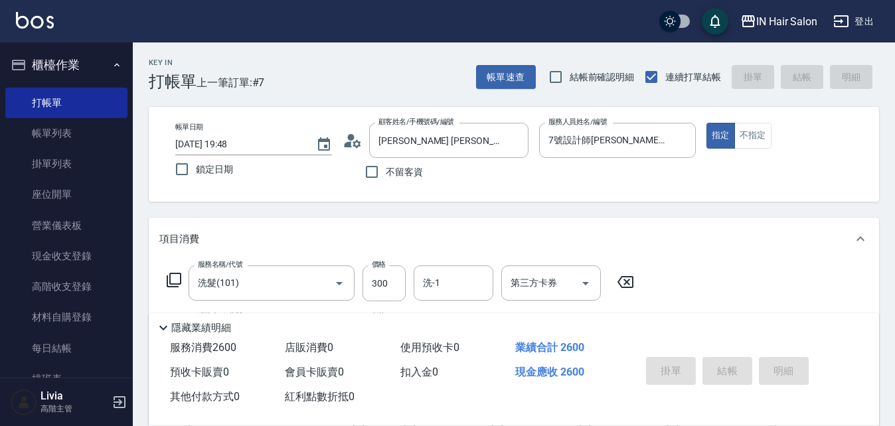
type input "[DATE] 19:50"
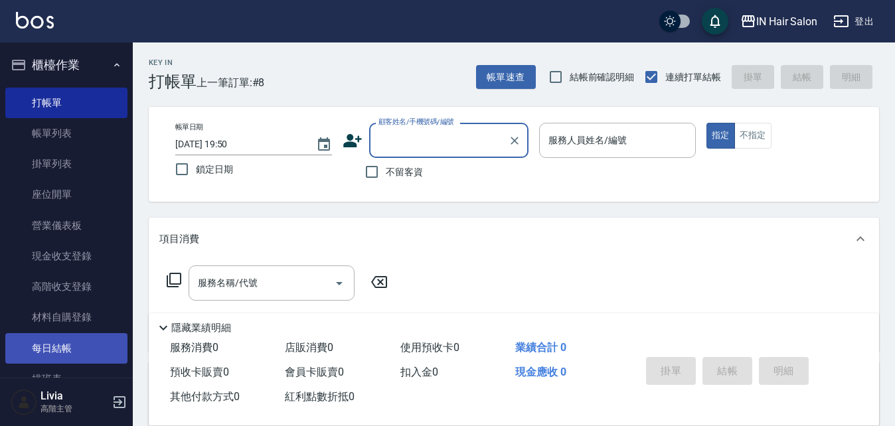
click at [66, 346] on link "每日結帳" at bounding box center [66, 348] width 122 height 31
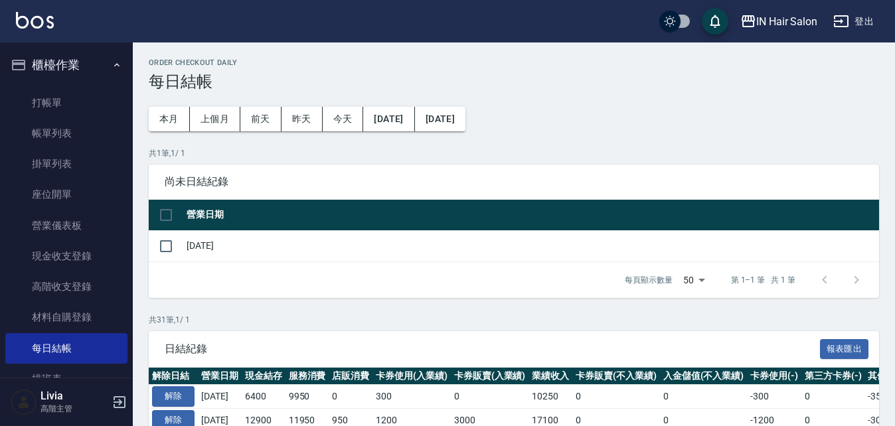
drag, startPoint x: 163, startPoint y: 215, endPoint x: 193, endPoint y: 248, distance: 44.2
click at [165, 216] on input "checkbox" at bounding box center [166, 215] width 28 height 28
checkbox input "true"
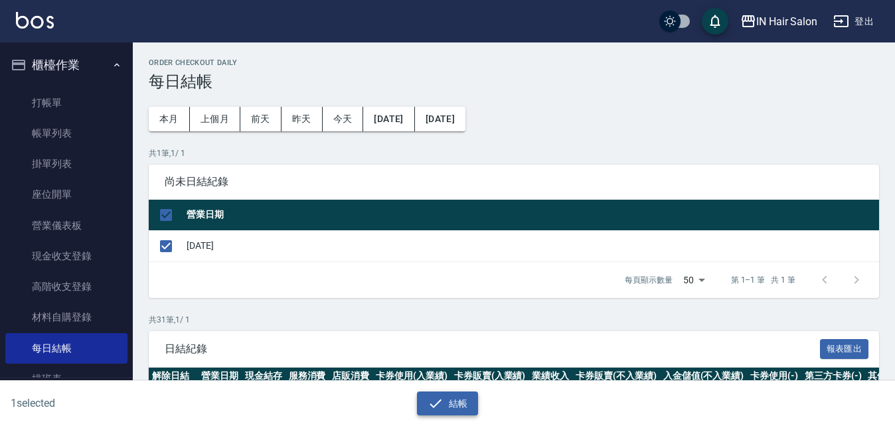
click at [456, 403] on button "結帳" at bounding box center [448, 404] width 62 height 25
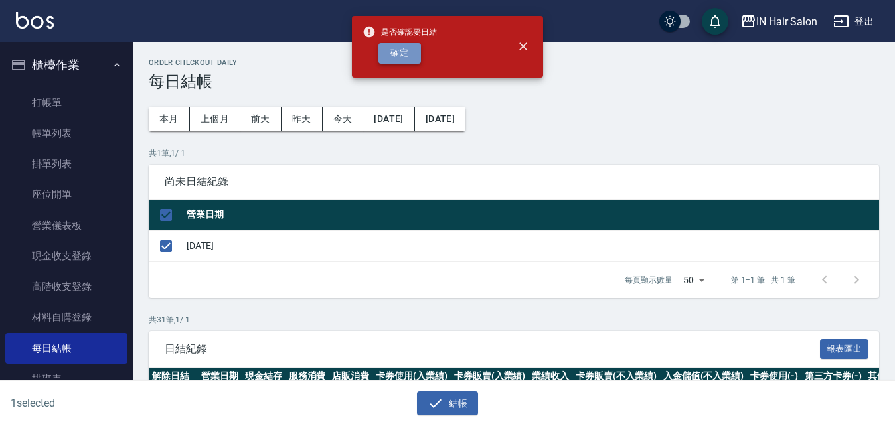
click at [398, 50] on button "確定" at bounding box center [400, 53] width 42 height 21
checkbox input "false"
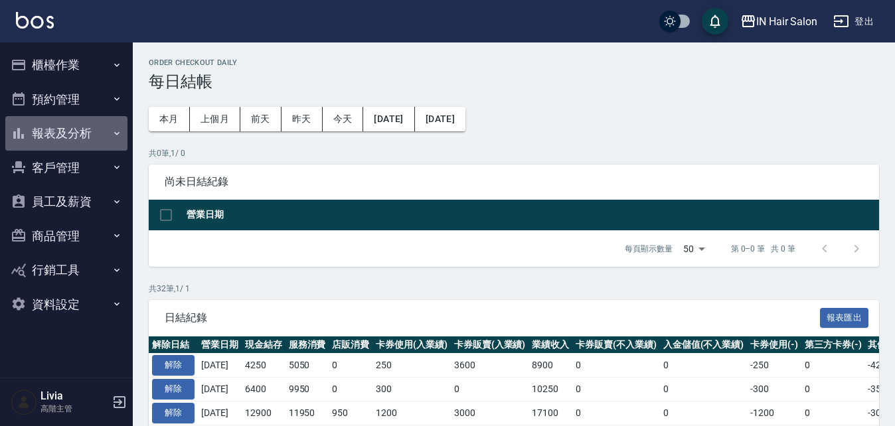
click at [78, 129] on button "報表及分析" at bounding box center [66, 133] width 122 height 35
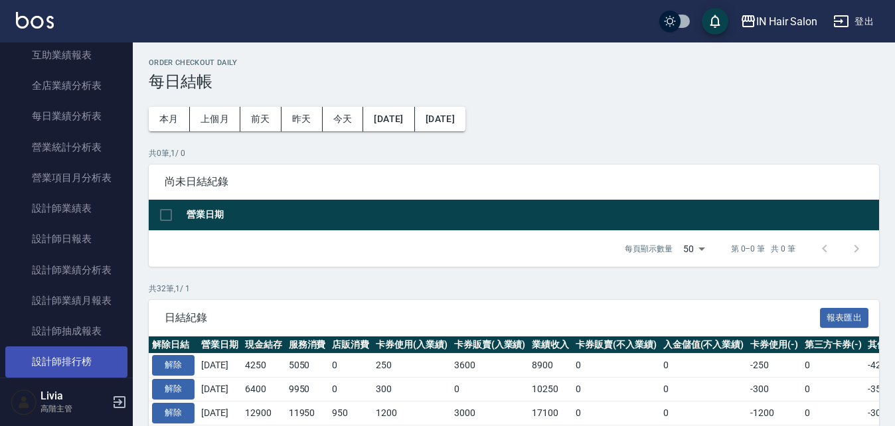
scroll to position [465, 0]
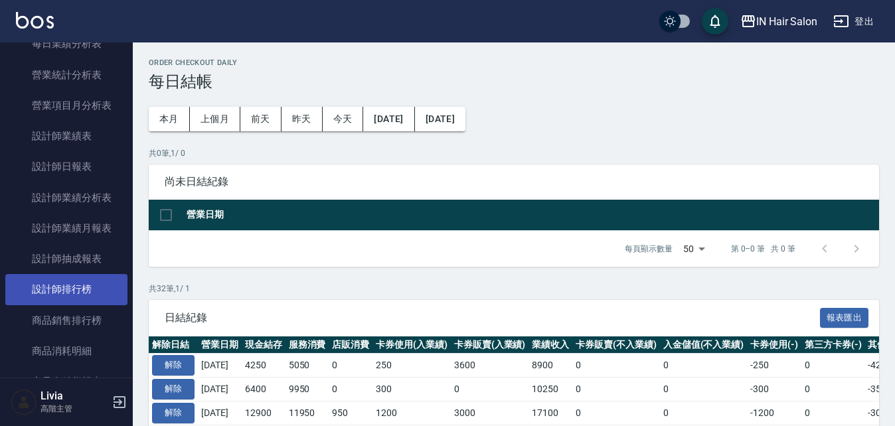
click at [81, 290] on link "設計師排行榜" at bounding box center [66, 289] width 122 height 31
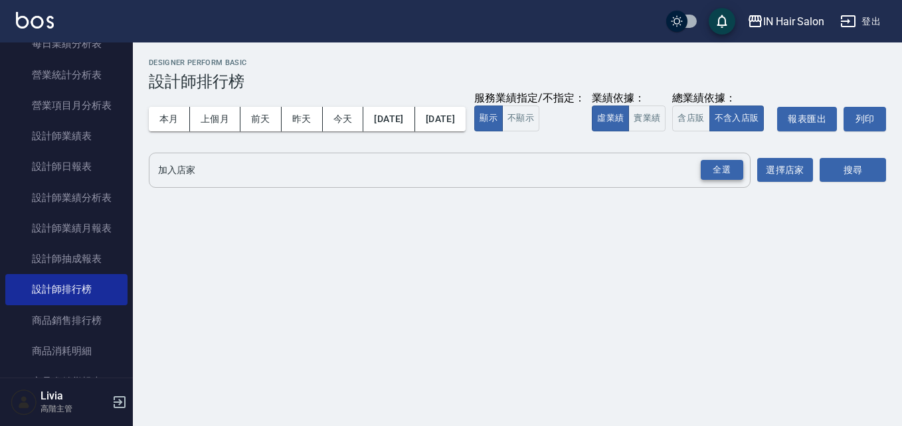
drag, startPoint x: 724, startPoint y: 191, endPoint x: 709, endPoint y: 192, distance: 15.3
click at [723, 181] on div "全選" at bounding box center [722, 170] width 42 height 21
click at [338, 116] on button "今天" at bounding box center [343, 119] width 41 height 25
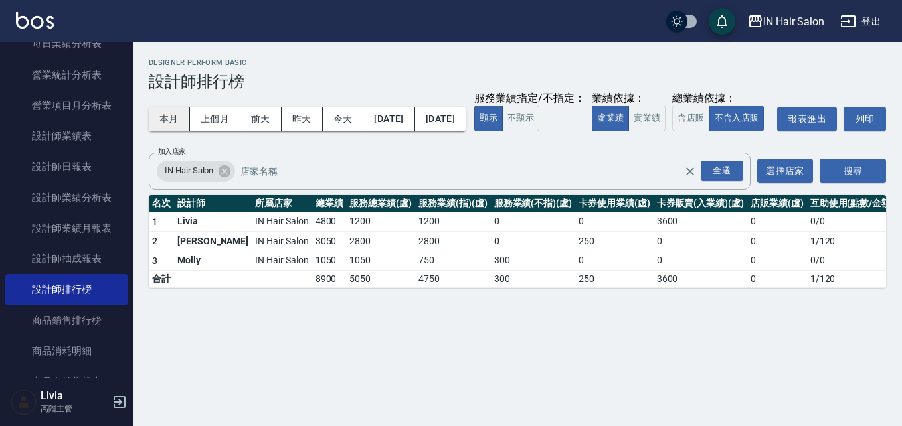
click at [173, 115] on button "本月" at bounding box center [169, 119] width 41 height 25
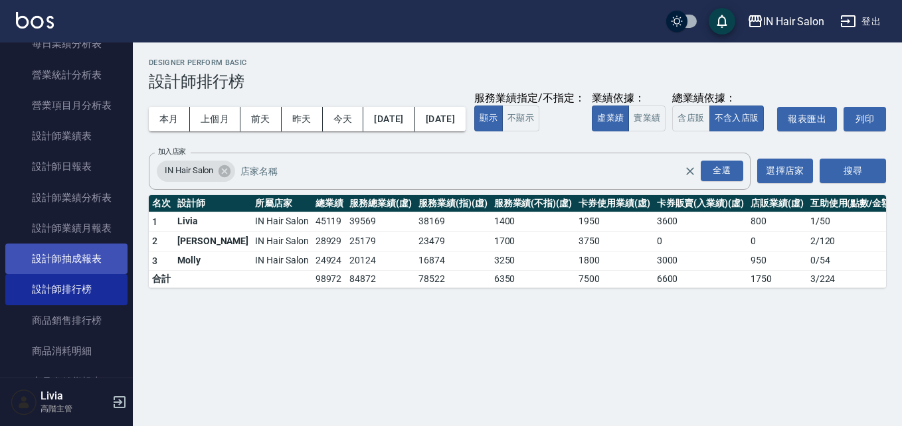
click at [92, 256] on link "設計師抽成報表" at bounding box center [66, 259] width 122 height 31
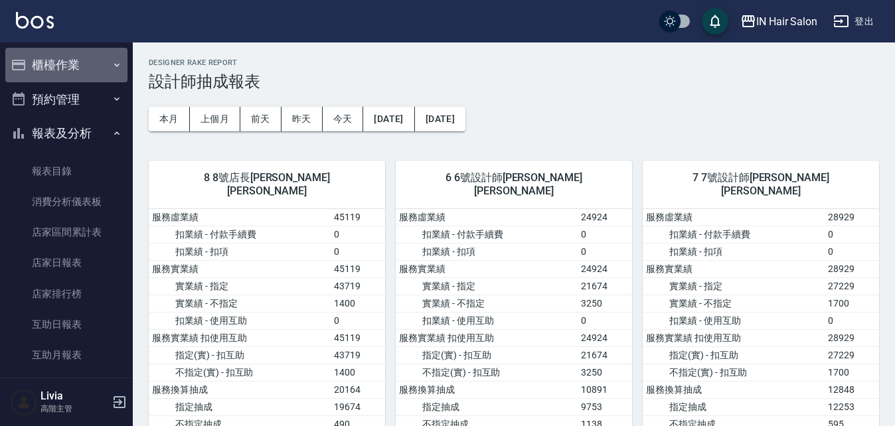
click at [67, 56] on button "櫃檯作業" at bounding box center [66, 65] width 122 height 35
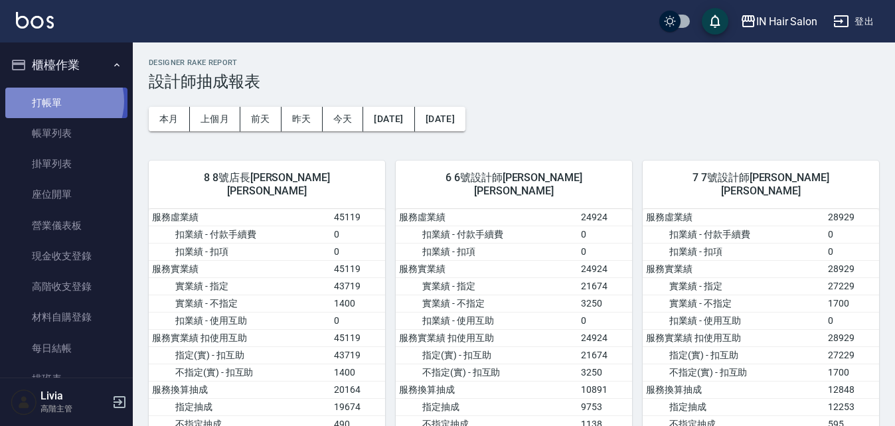
click at [60, 101] on link "打帳單" at bounding box center [66, 103] width 122 height 31
